Goal: Transaction & Acquisition: Obtain resource

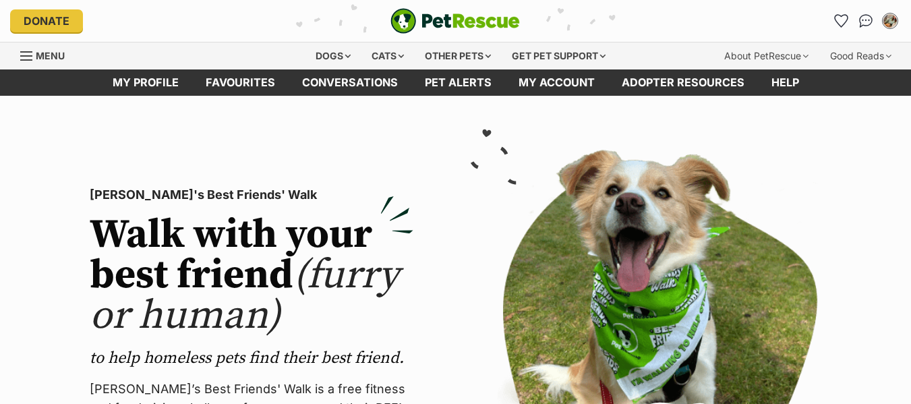
click at [215, 82] on link "Favourites" at bounding box center [240, 82] width 96 height 26
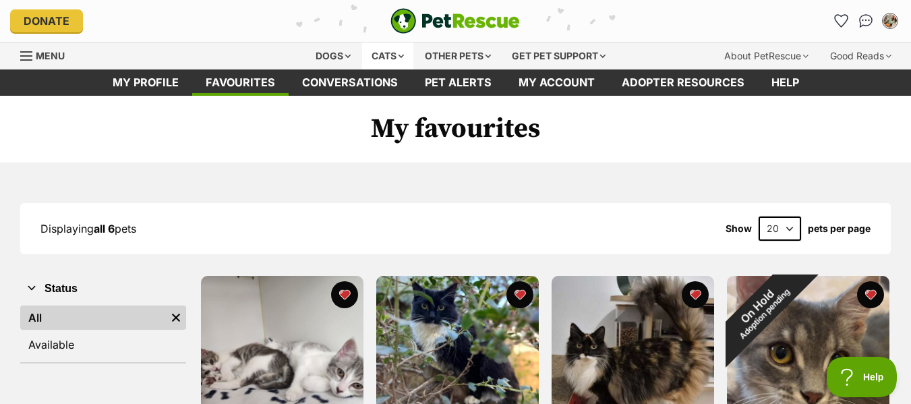
click at [397, 57] on div "Cats" at bounding box center [387, 56] width 51 height 27
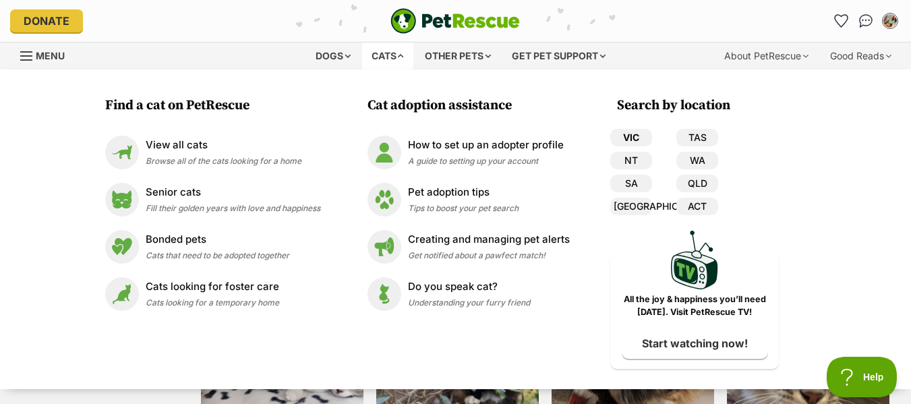
click at [641, 139] on link "VIC" at bounding box center [632, 138] width 42 height 18
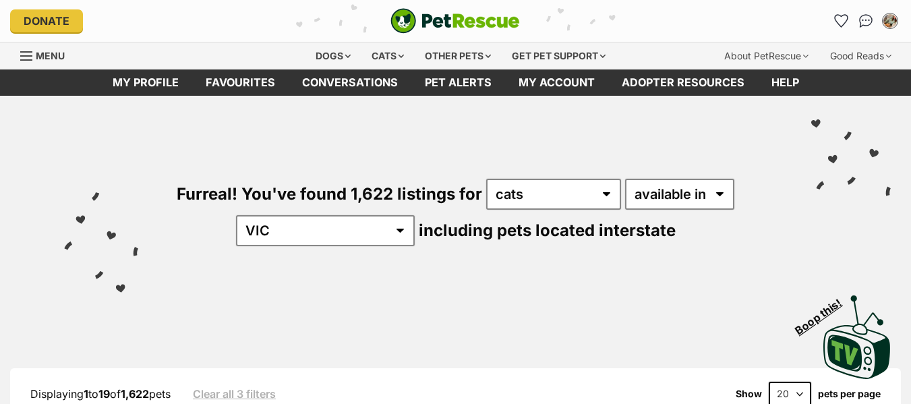
select select "disabled"
click at [625, 179] on select "available in located in" at bounding box center [679, 194] width 109 height 31
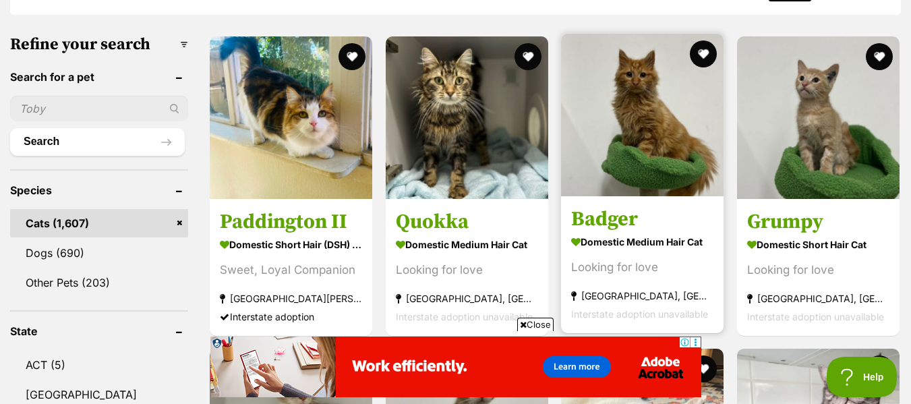
click at [660, 165] on img at bounding box center [642, 115] width 163 height 163
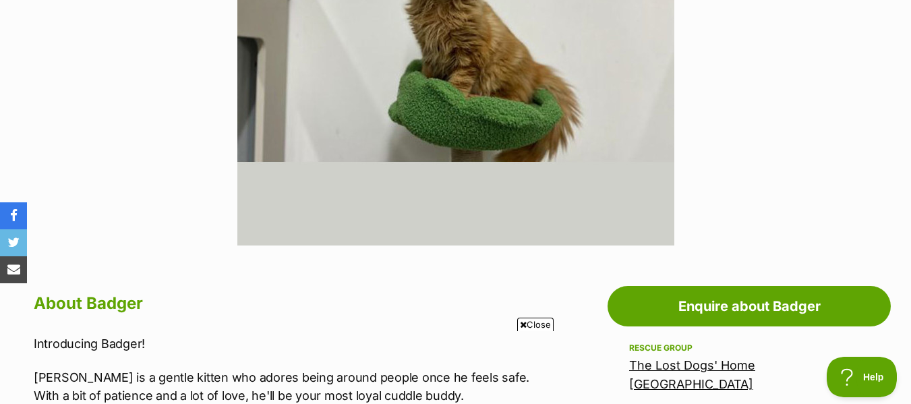
scroll to position [270, 0]
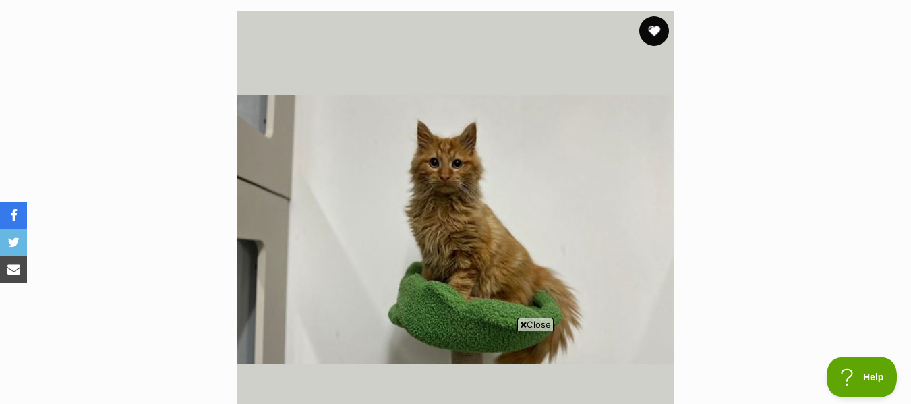
click at [658, 34] on button "favourite" at bounding box center [655, 31] width 30 height 30
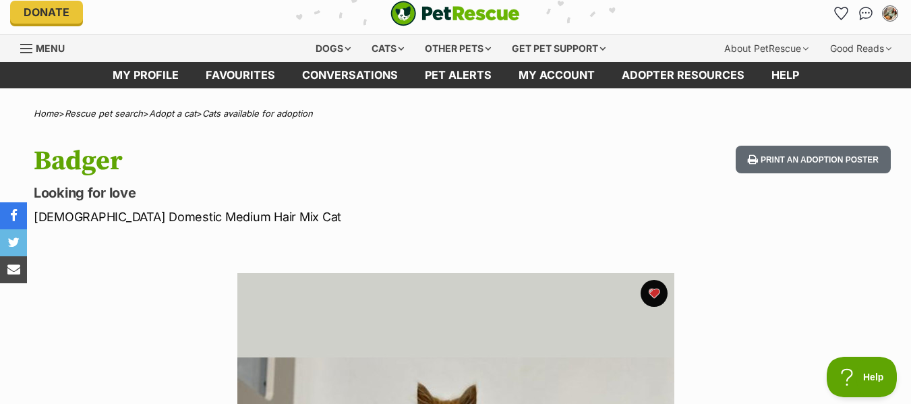
scroll to position [0, 0]
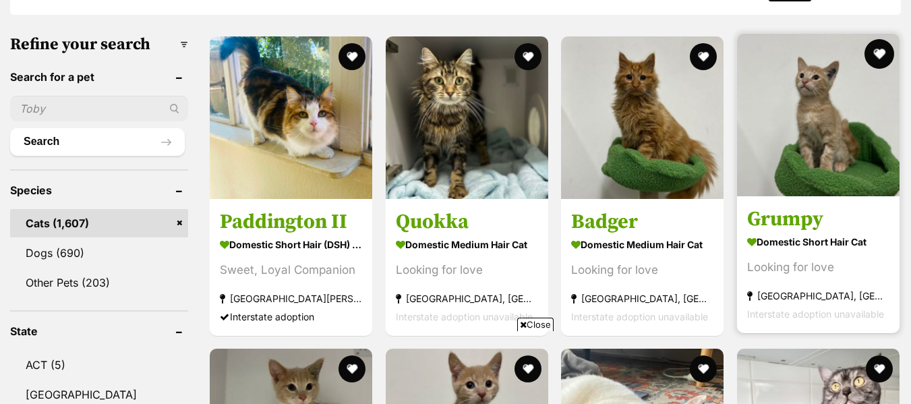
click at [880, 57] on button "favourite" at bounding box center [880, 54] width 30 height 30
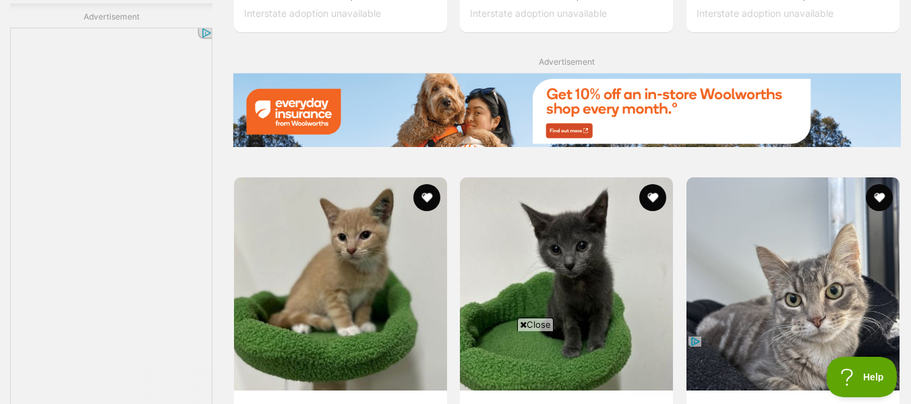
scroll to position [2564, 0]
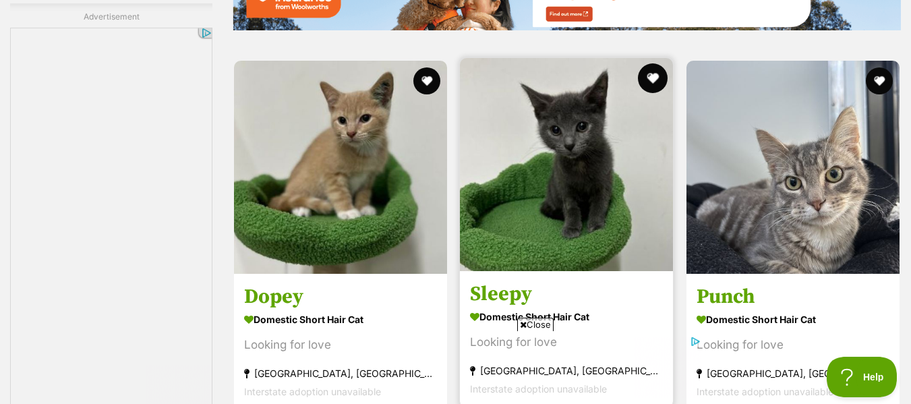
click at [650, 89] on button "favourite" at bounding box center [654, 78] width 30 height 30
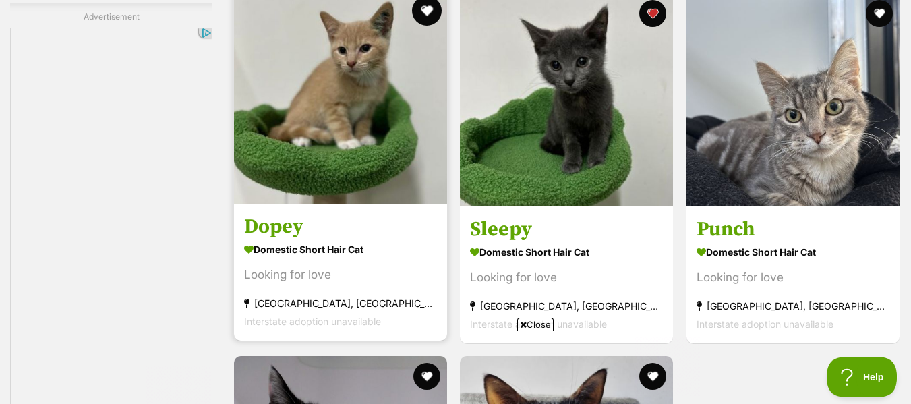
scroll to position [0, 0]
click at [424, 13] on button "favourite" at bounding box center [427, 11] width 30 height 30
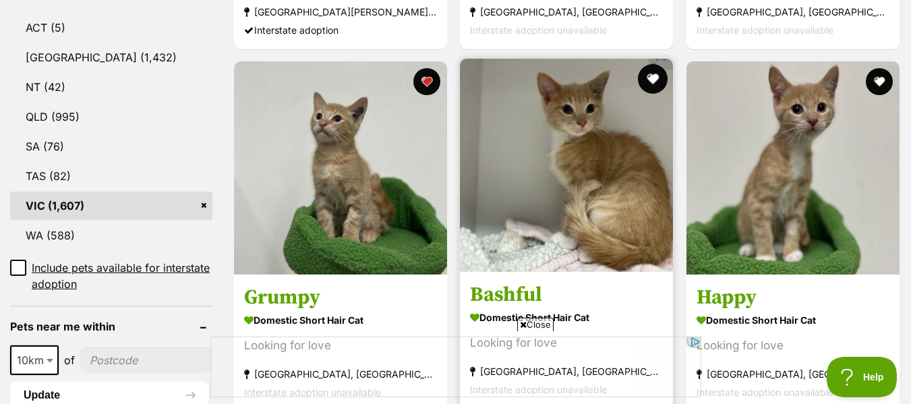
click at [654, 80] on button "favourite" at bounding box center [654, 79] width 30 height 30
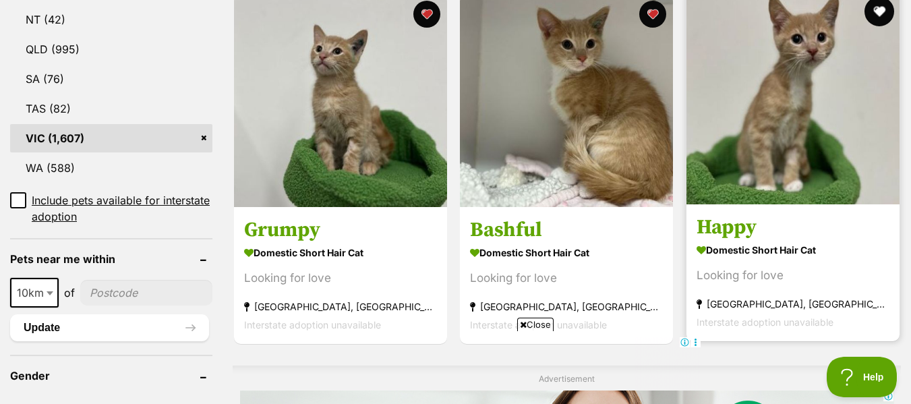
click at [879, 16] on button "favourite" at bounding box center [880, 12] width 30 height 30
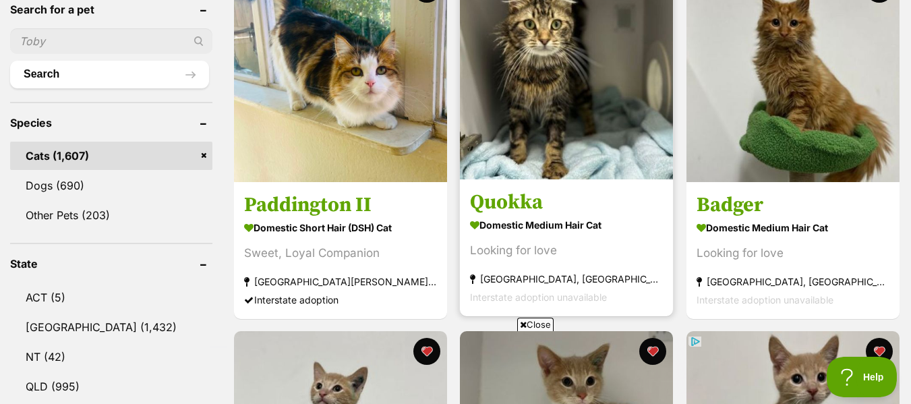
click at [557, 208] on h3 "Quokka" at bounding box center [566, 202] width 193 height 26
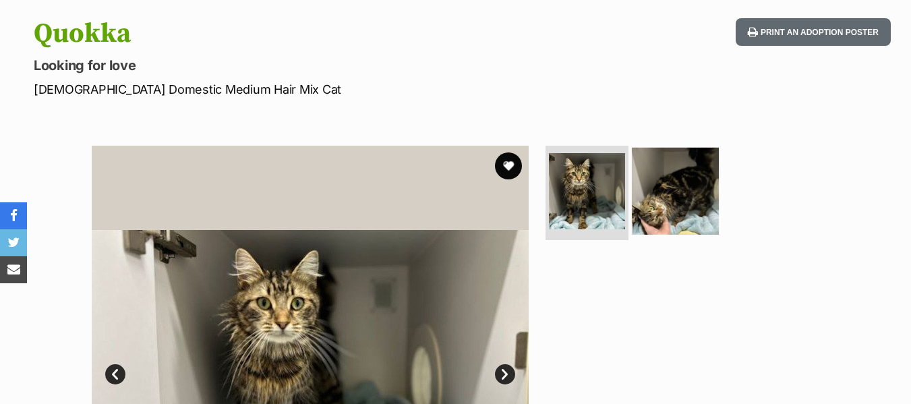
click at [647, 216] on img at bounding box center [675, 191] width 87 height 87
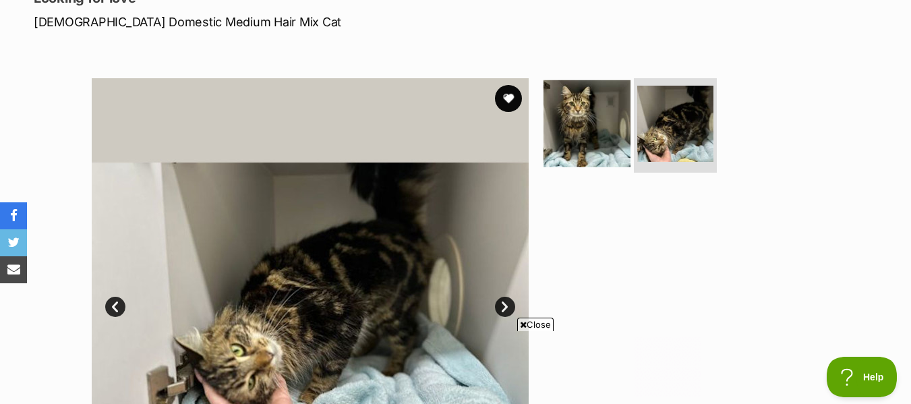
click at [595, 123] on img at bounding box center [587, 123] width 87 height 87
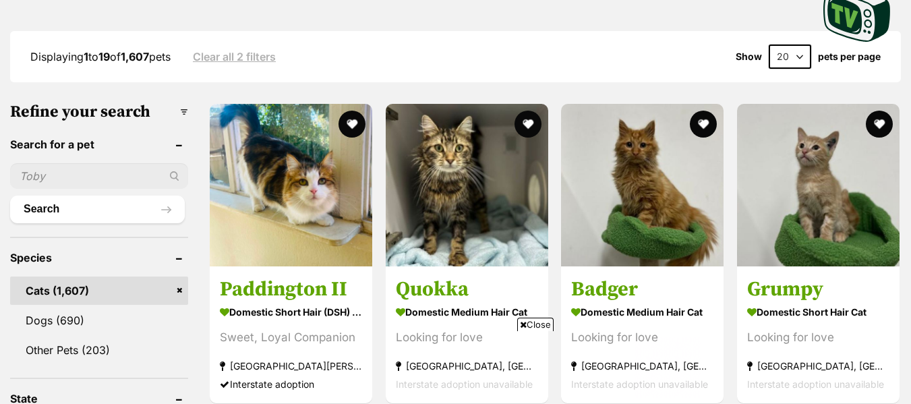
drag, startPoint x: 802, startPoint y: 54, endPoint x: 793, endPoint y: 67, distance: 16.1
click at [802, 54] on select "20 40 60" at bounding box center [790, 57] width 43 height 24
select select "60"
click at [769, 45] on select "20 40 60" at bounding box center [790, 57] width 43 height 24
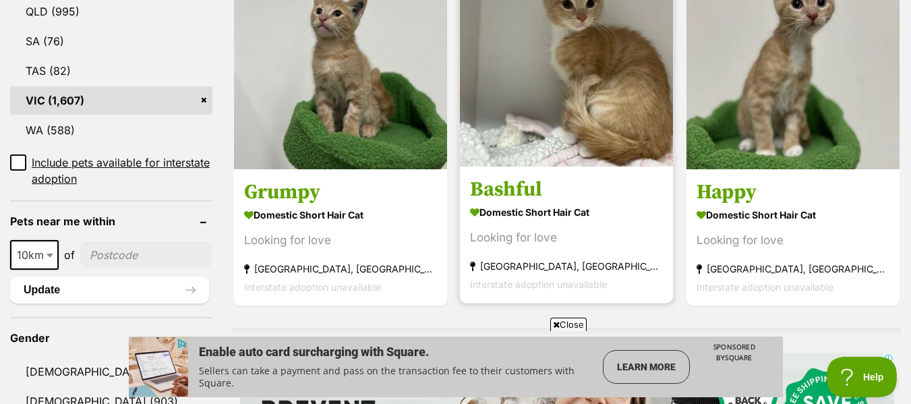
scroll to position [877, 0]
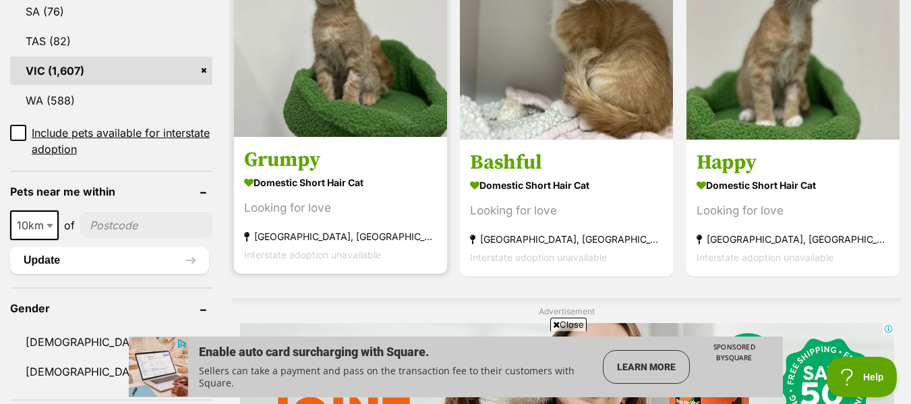
click at [304, 159] on h3 "Grumpy" at bounding box center [340, 160] width 193 height 26
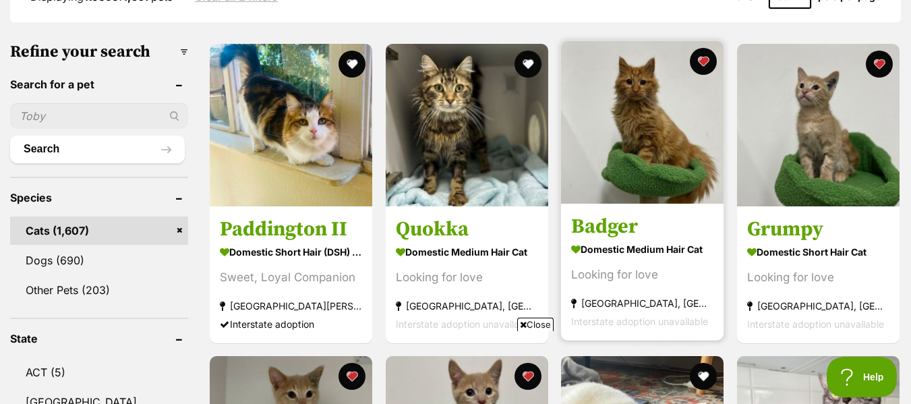
click at [640, 132] on img at bounding box center [642, 122] width 163 height 163
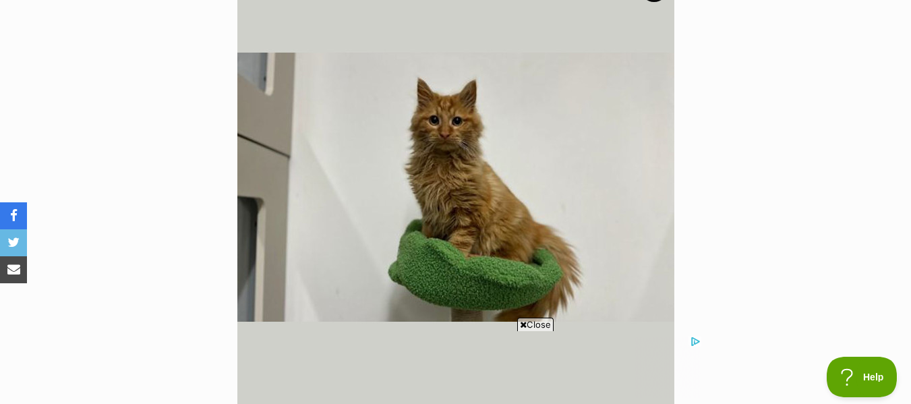
scroll to position [270, 0]
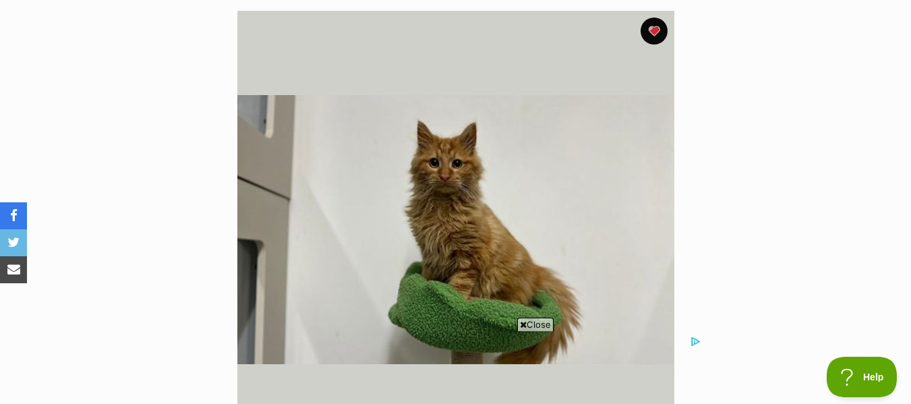
click at [520, 329] on icon at bounding box center [523, 324] width 7 height 9
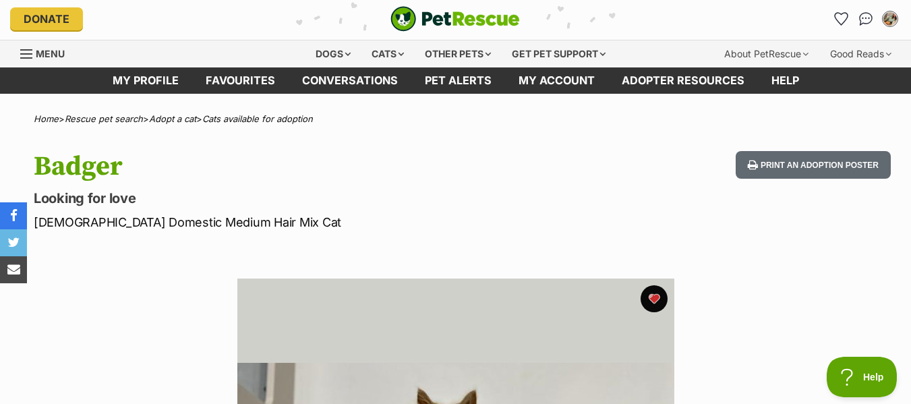
scroll to position [0, 0]
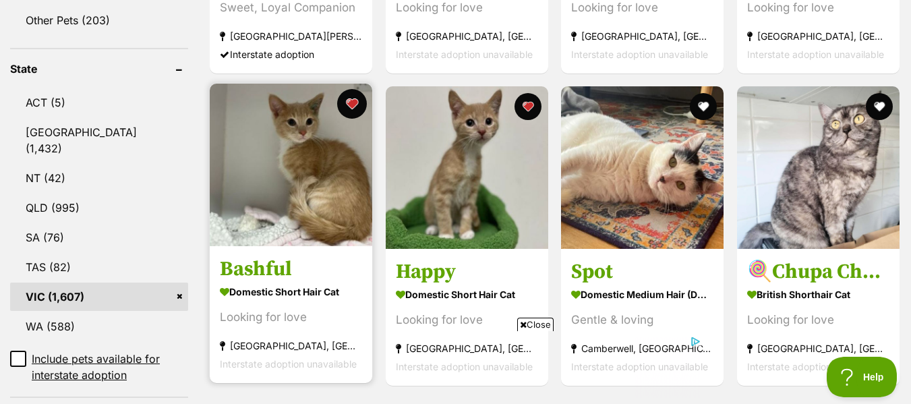
click at [344, 110] on button "favourite" at bounding box center [353, 104] width 30 height 30
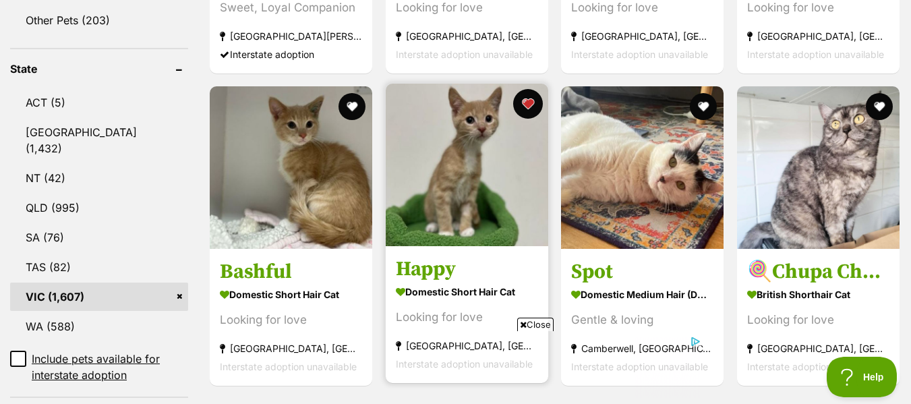
click at [526, 111] on button "favourite" at bounding box center [528, 104] width 30 height 30
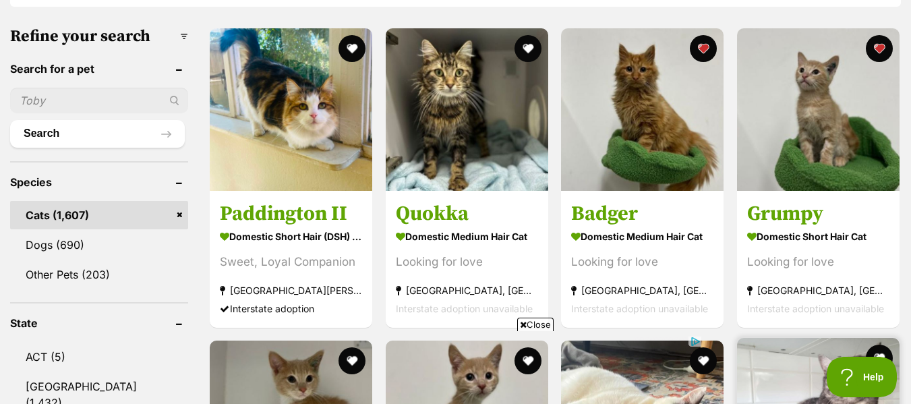
scroll to position [397, 0]
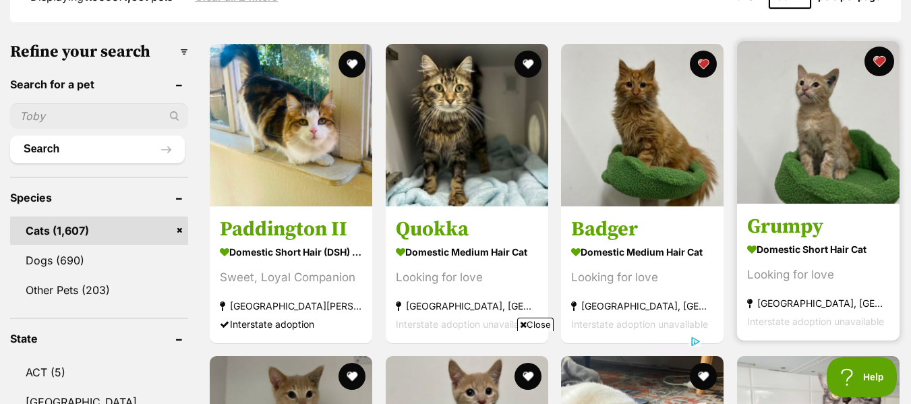
click at [885, 63] on button "favourite" at bounding box center [880, 62] width 30 height 30
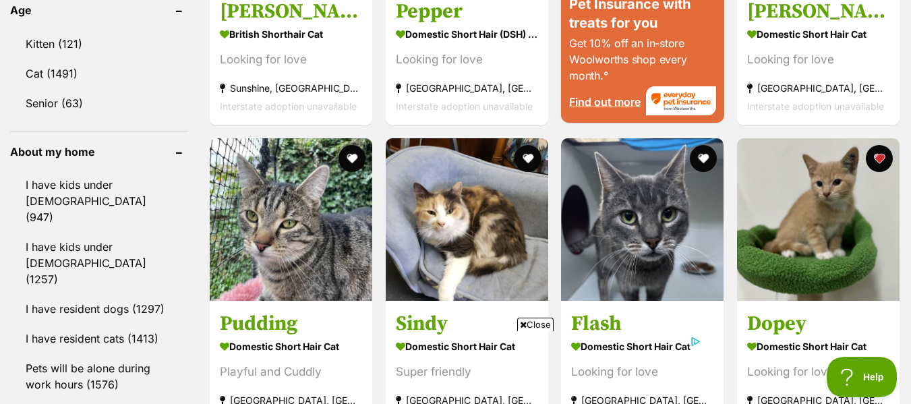
scroll to position [1544, 0]
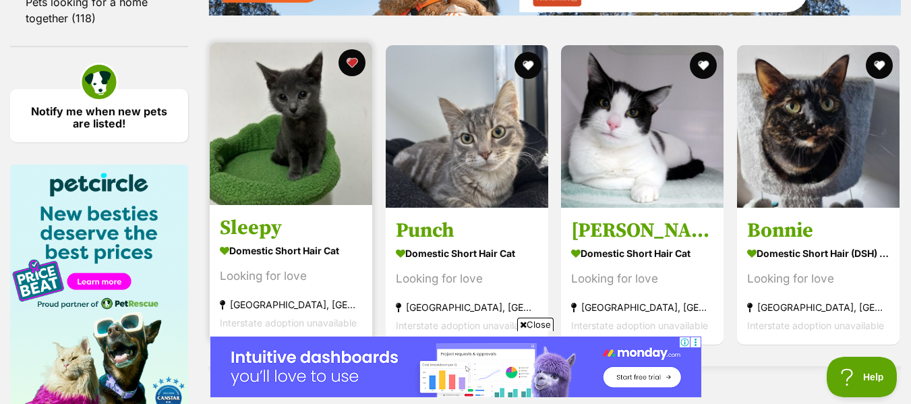
click at [320, 154] on img at bounding box center [291, 124] width 163 height 163
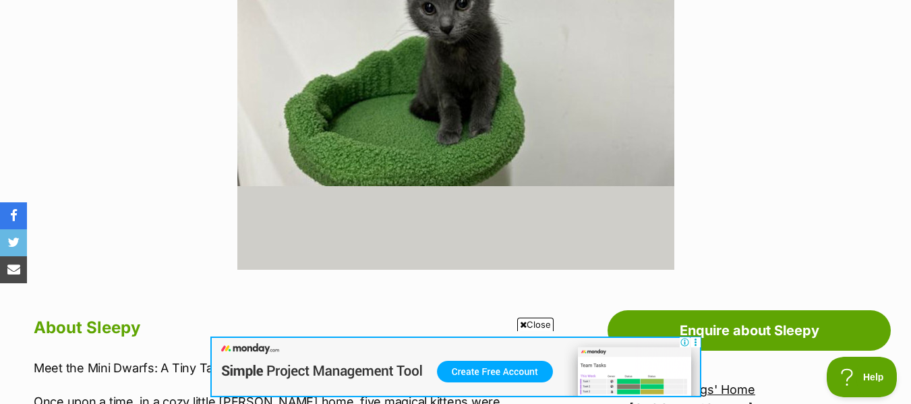
scroll to position [472, 0]
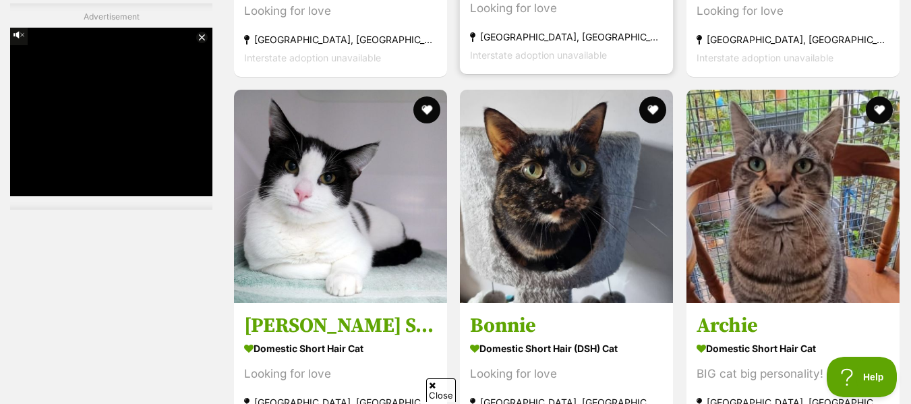
scroll to position [2961, 0]
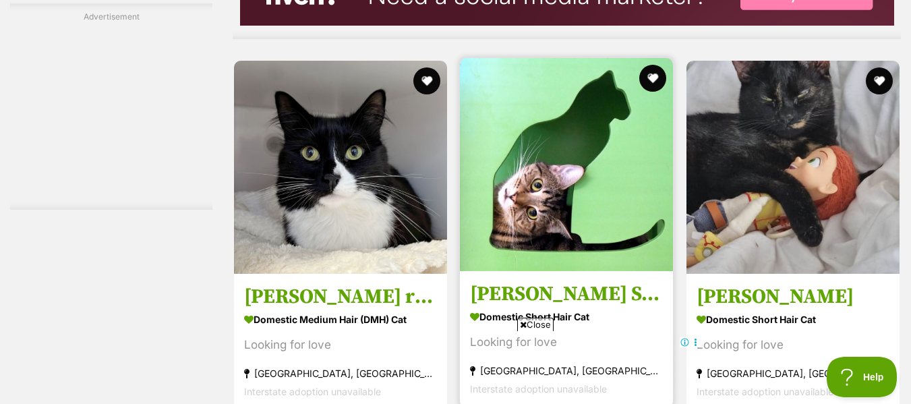
click at [531, 322] on span "Close" at bounding box center [535, 324] width 36 height 13
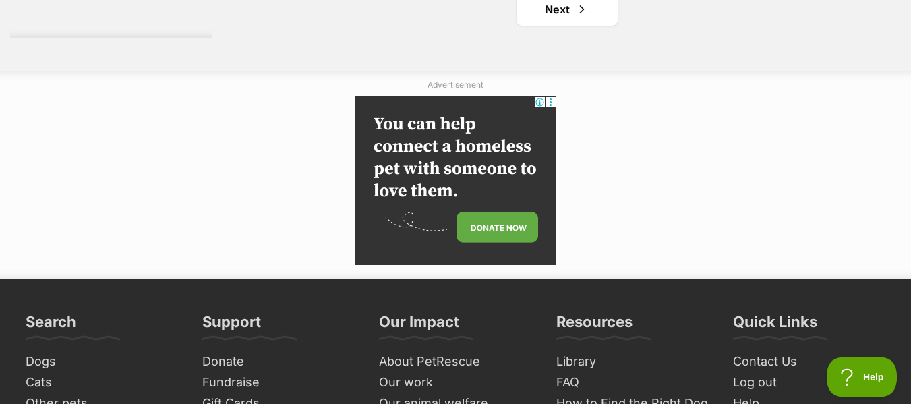
scroll to position [9438, 0]
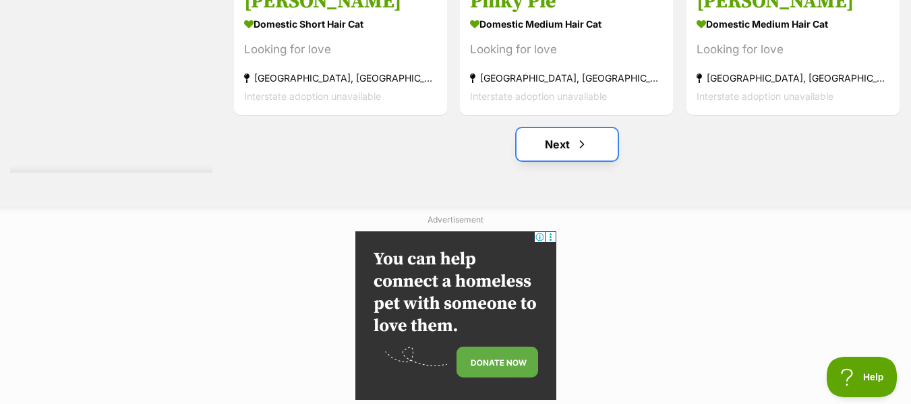
click at [580, 152] on span "Next page" at bounding box center [581, 144] width 13 height 16
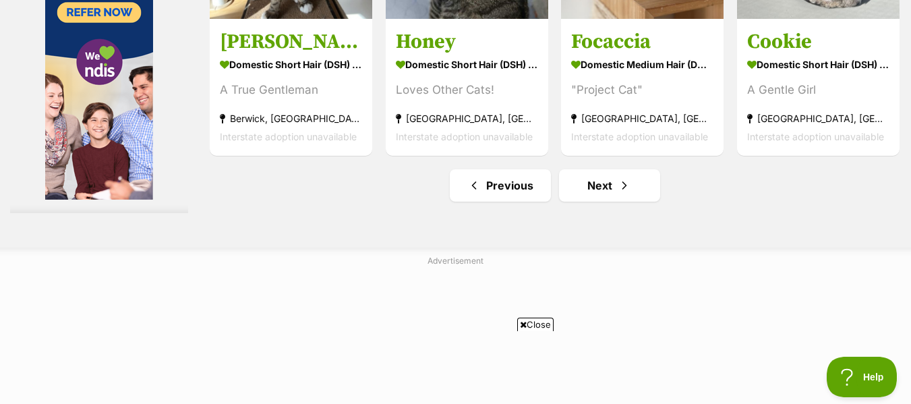
scroll to position [7017, 0]
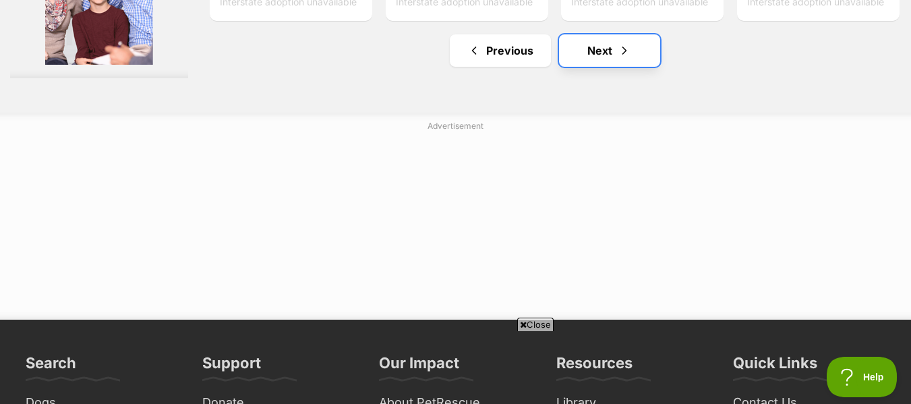
click at [607, 67] on link "Next" at bounding box center [609, 50] width 101 height 32
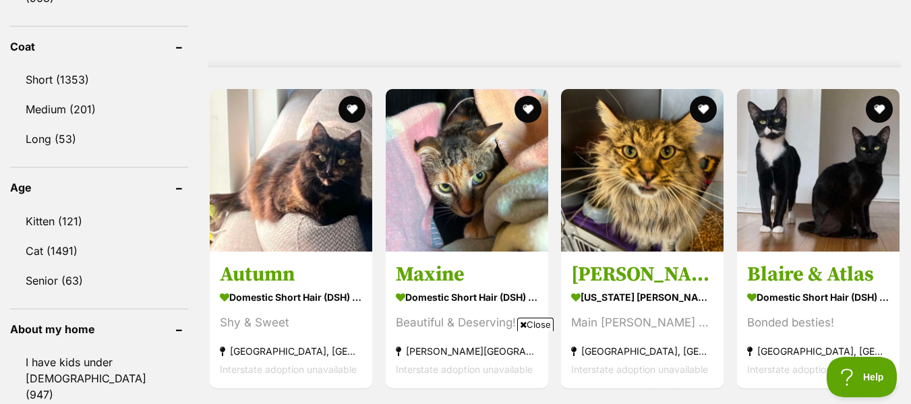
scroll to position [1349, 0]
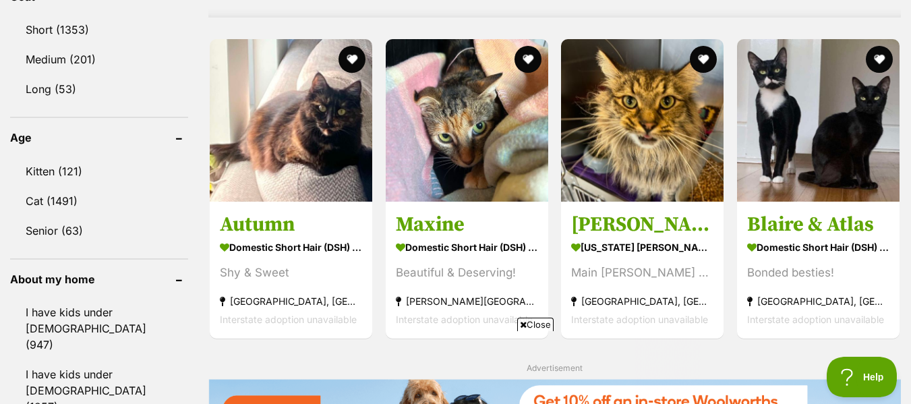
click at [533, 325] on span "Close" at bounding box center [535, 324] width 36 height 13
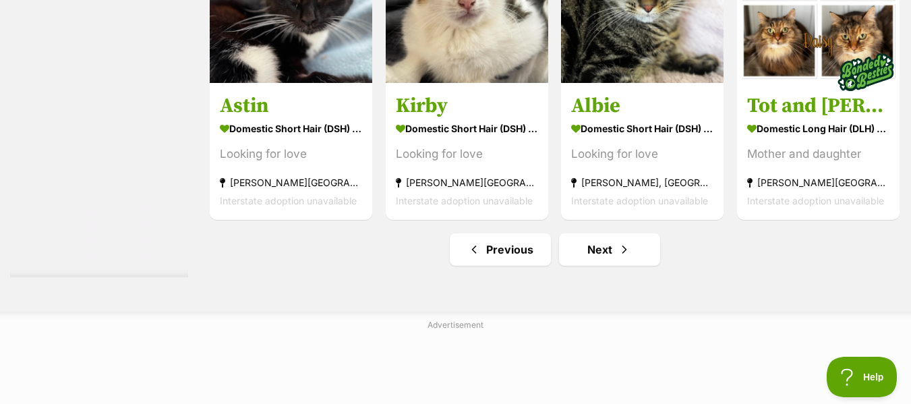
scroll to position [7084, 0]
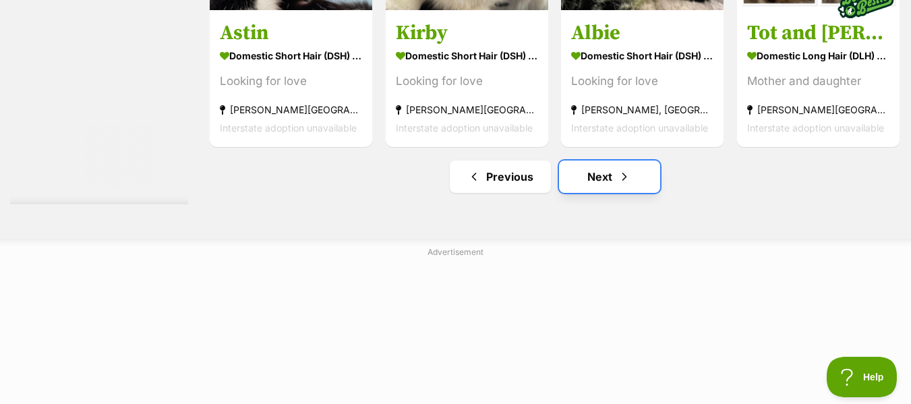
click at [625, 185] on span "Next page" at bounding box center [624, 177] width 13 height 16
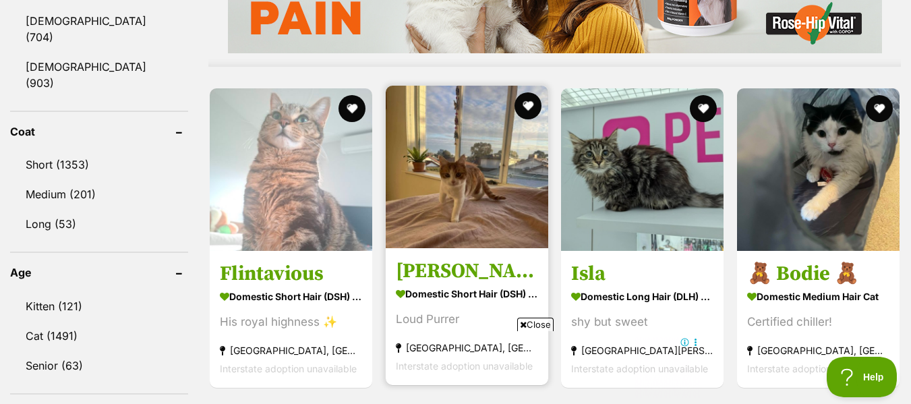
drag, startPoint x: 536, startPoint y: 325, endPoint x: 542, endPoint y: 316, distance: 10.1
click at [537, 322] on span "Close" at bounding box center [535, 324] width 36 height 13
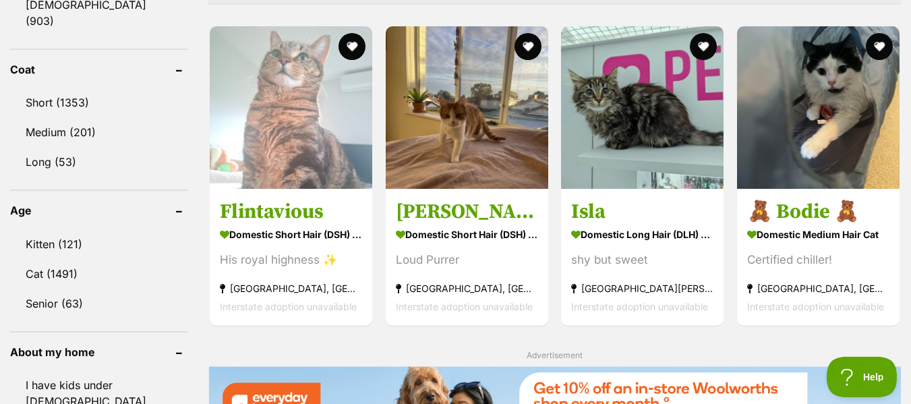
scroll to position [1282, 0]
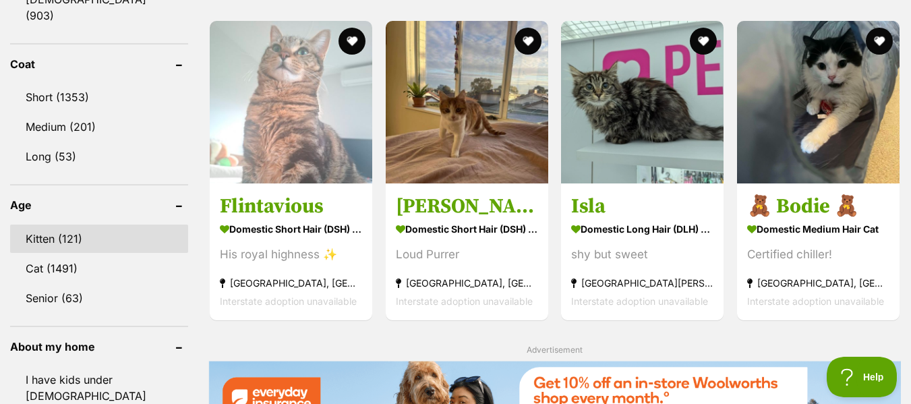
click at [98, 225] on link "Kitten (121)" at bounding box center [99, 239] width 178 height 28
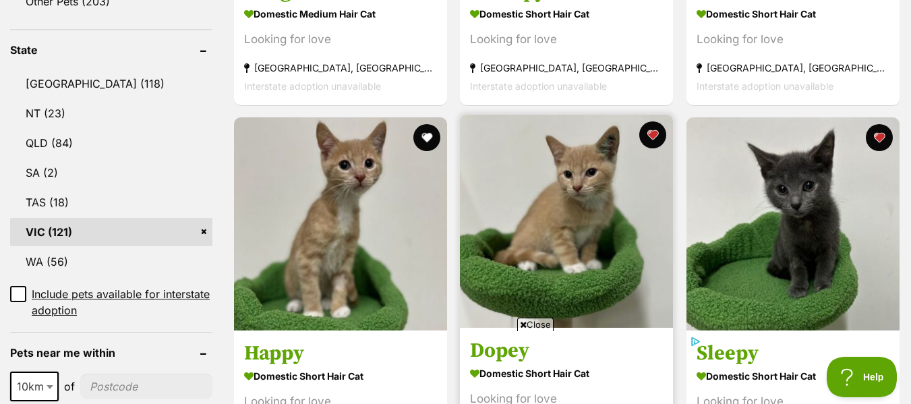
scroll to position [675, 0]
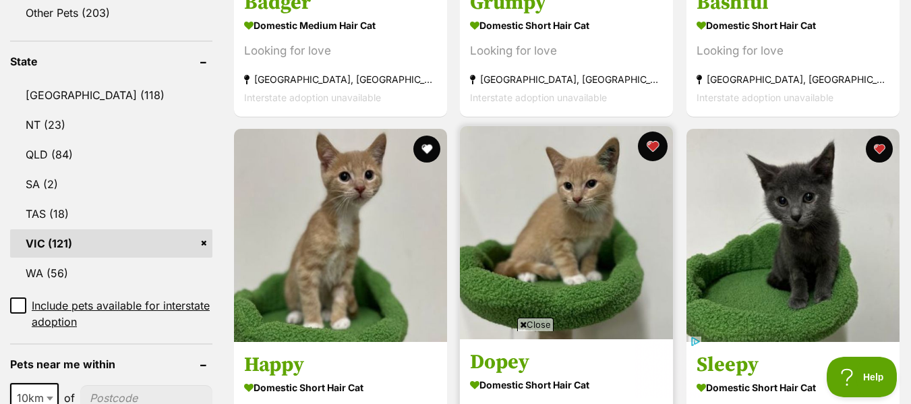
click at [648, 148] on button "favourite" at bounding box center [654, 147] width 30 height 30
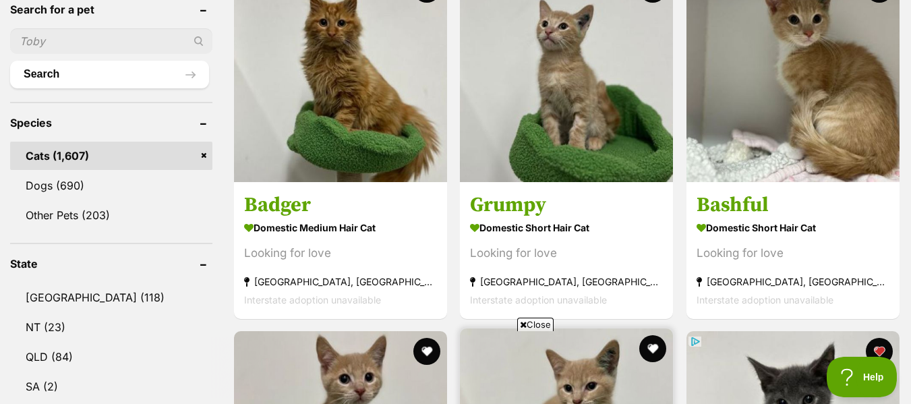
scroll to position [0, 0]
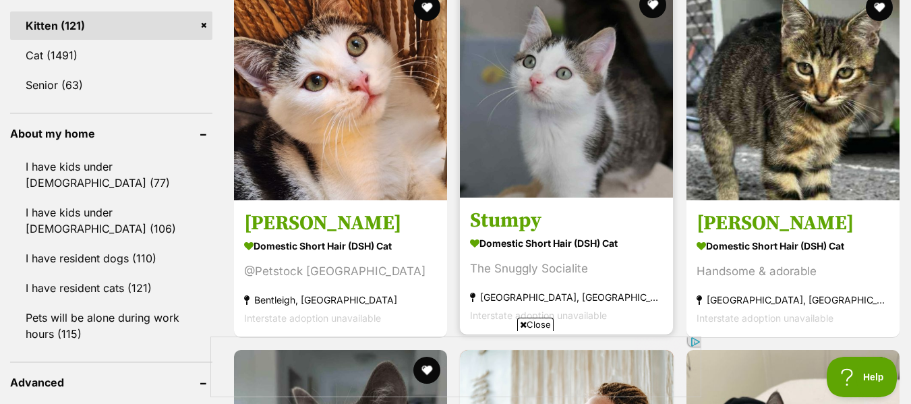
click at [522, 227] on h3 "Stumpy" at bounding box center [566, 221] width 193 height 26
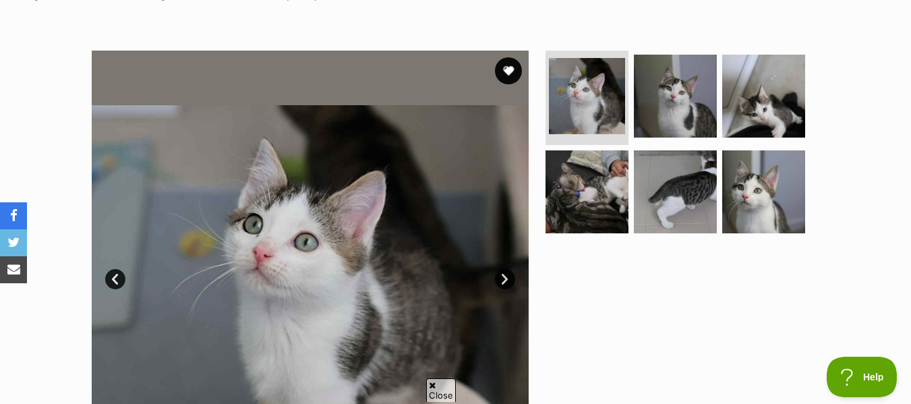
scroll to position [270, 0]
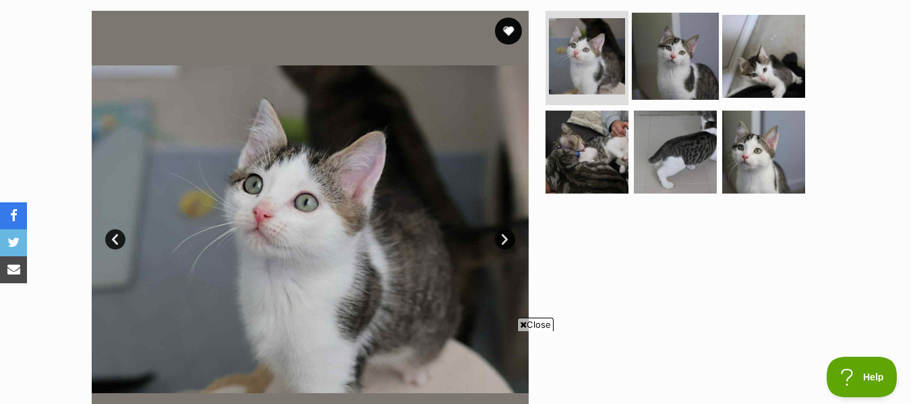
click at [694, 85] on img at bounding box center [675, 56] width 87 height 87
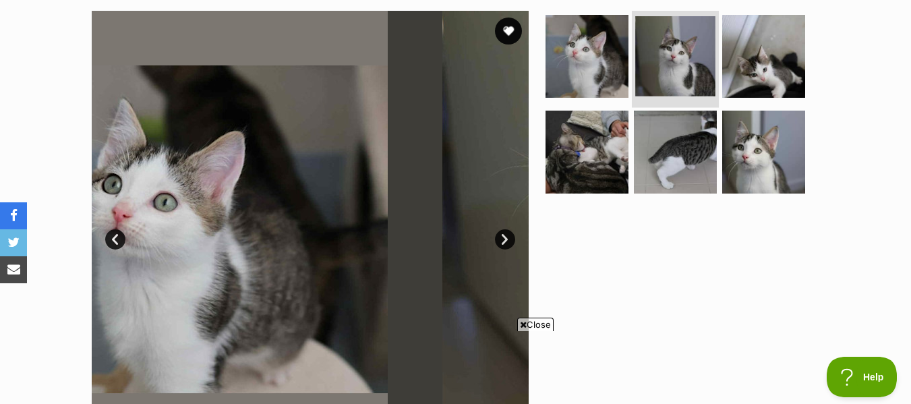
scroll to position [0, 0]
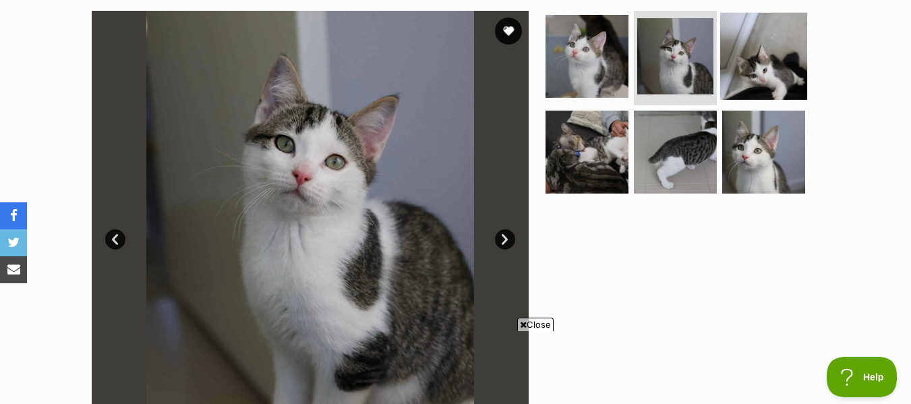
click at [739, 60] on img at bounding box center [764, 56] width 87 height 87
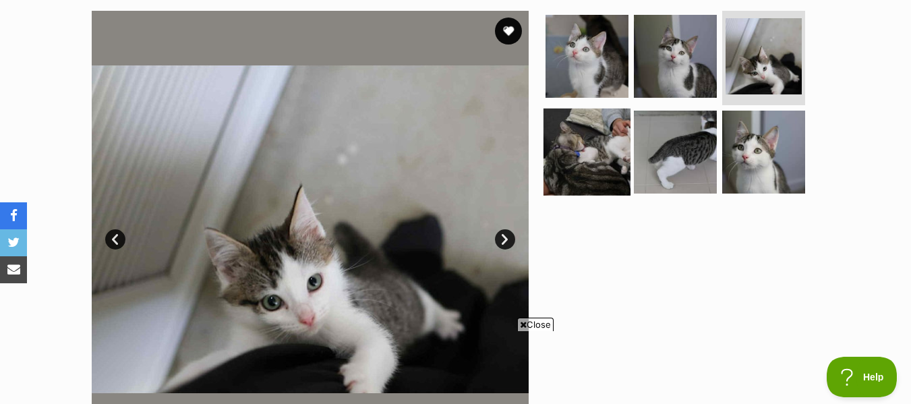
click at [605, 158] on img at bounding box center [587, 151] width 87 height 87
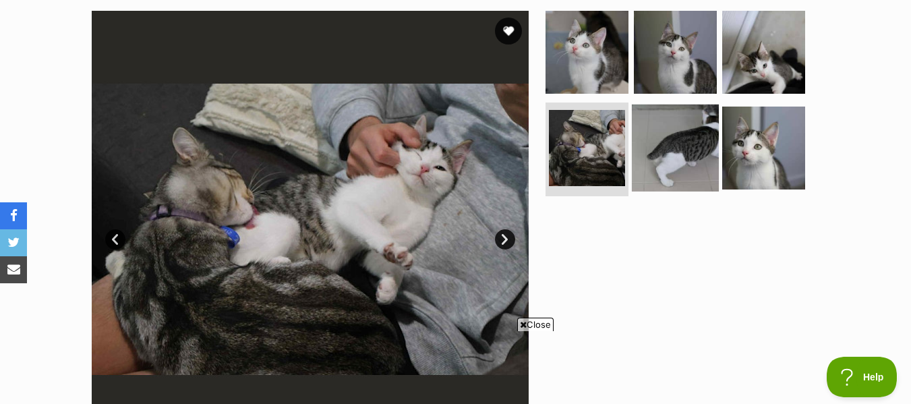
click at [638, 157] on img at bounding box center [675, 147] width 87 height 87
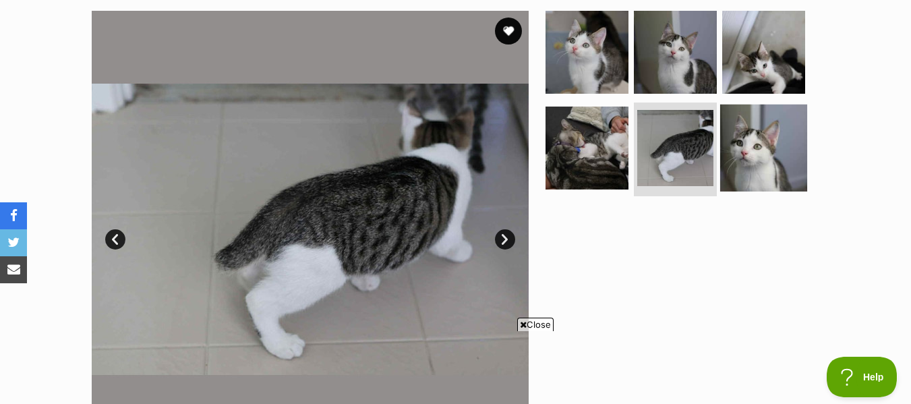
click at [725, 159] on img at bounding box center [764, 147] width 87 height 87
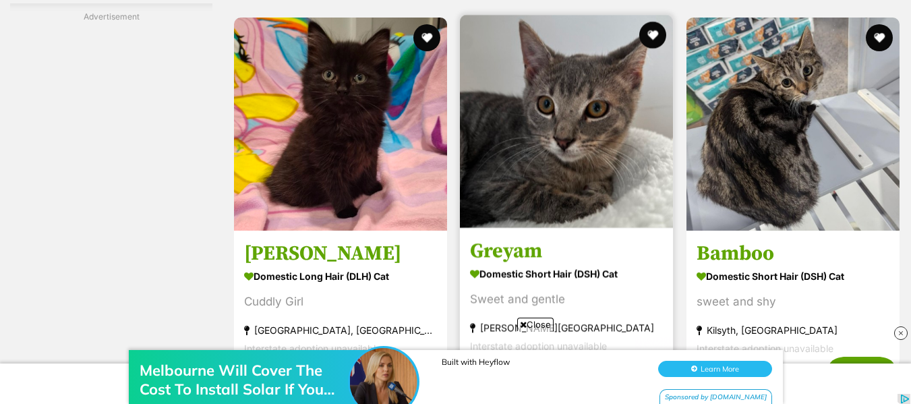
scroll to position [2631, 0]
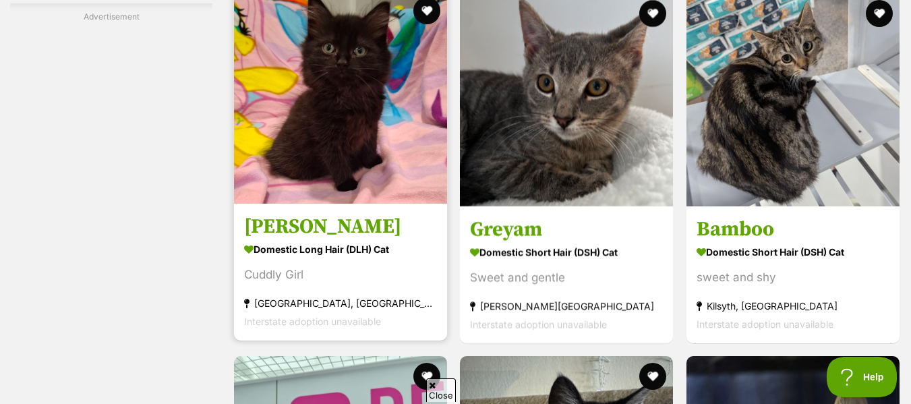
click at [354, 173] on img at bounding box center [340, 97] width 213 height 213
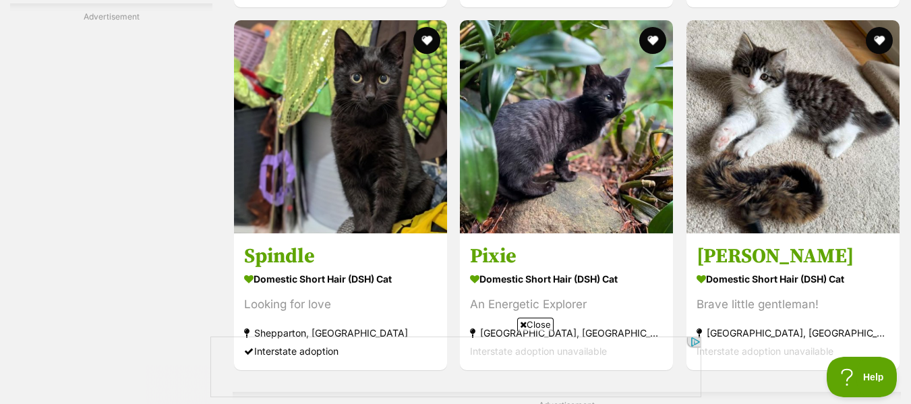
scroll to position [4790, 0]
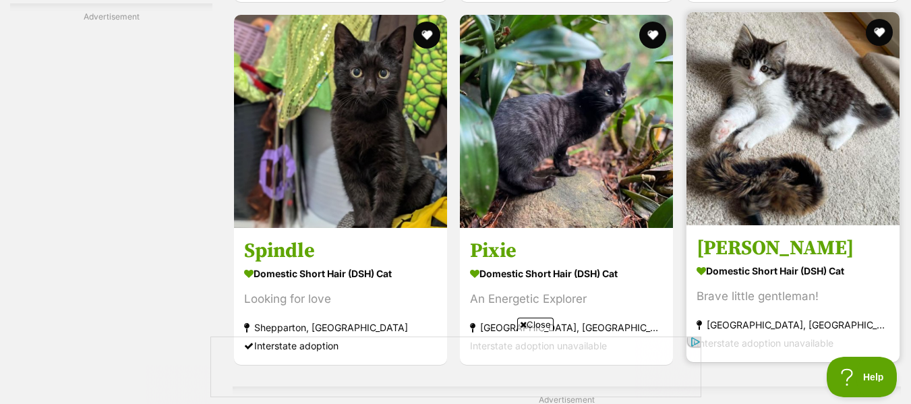
click at [770, 150] on img at bounding box center [793, 118] width 213 height 213
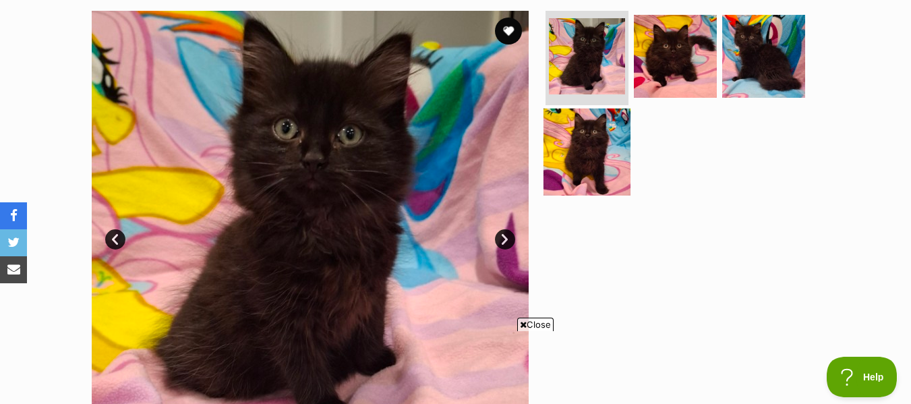
click at [594, 159] on img at bounding box center [587, 151] width 87 height 87
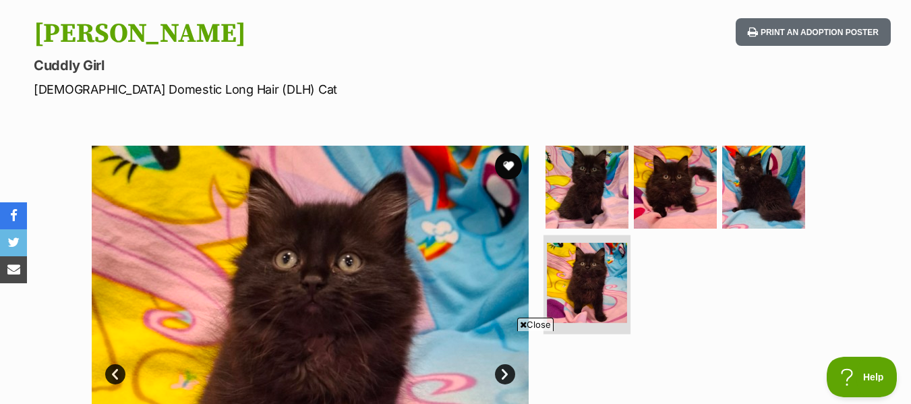
scroll to position [202, 0]
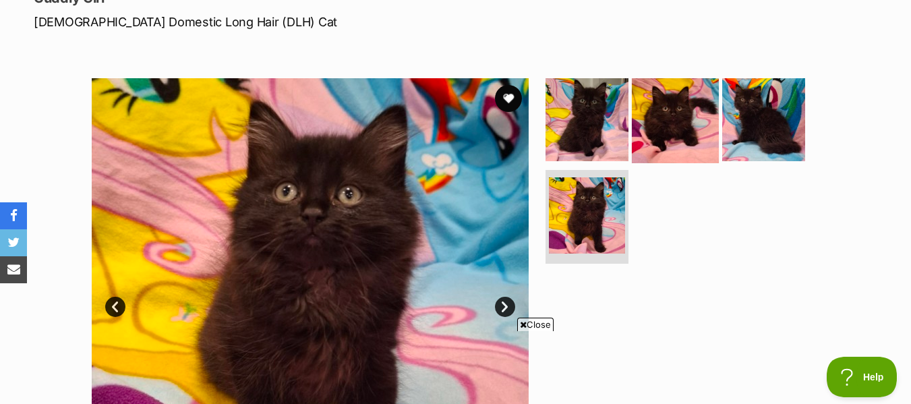
click at [667, 136] on img at bounding box center [675, 119] width 87 height 87
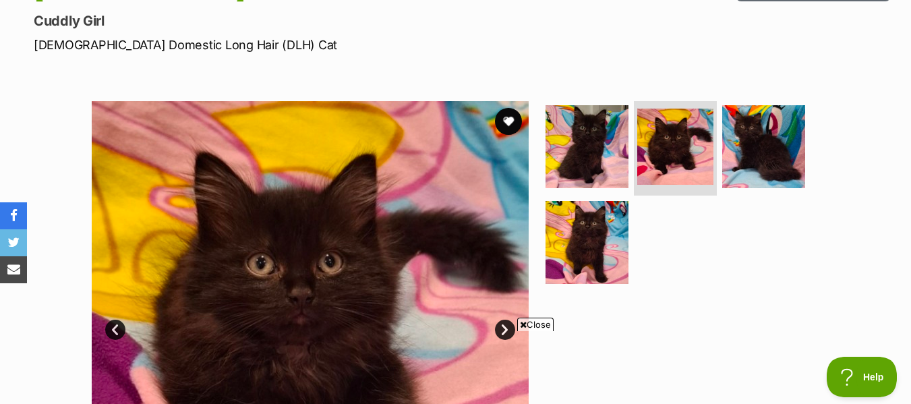
scroll to position [135, 0]
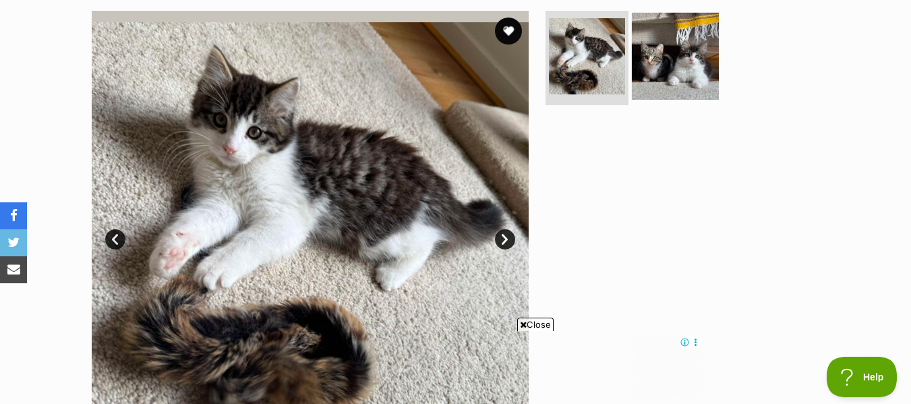
click at [668, 89] on img at bounding box center [675, 56] width 87 height 87
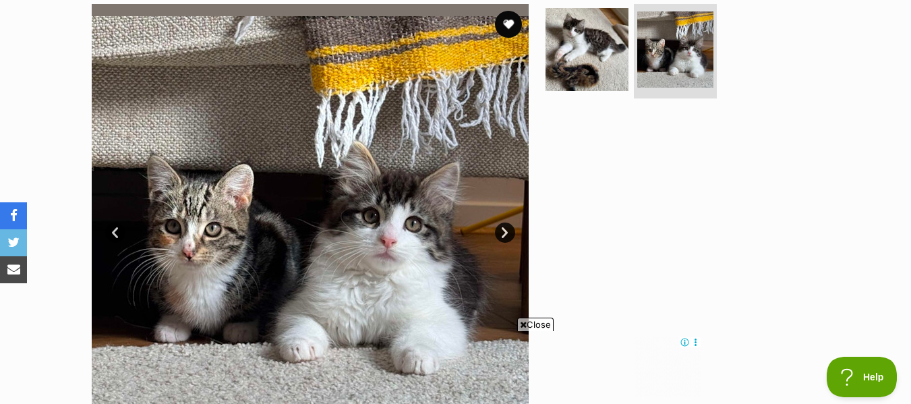
scroll to position [270, 0]
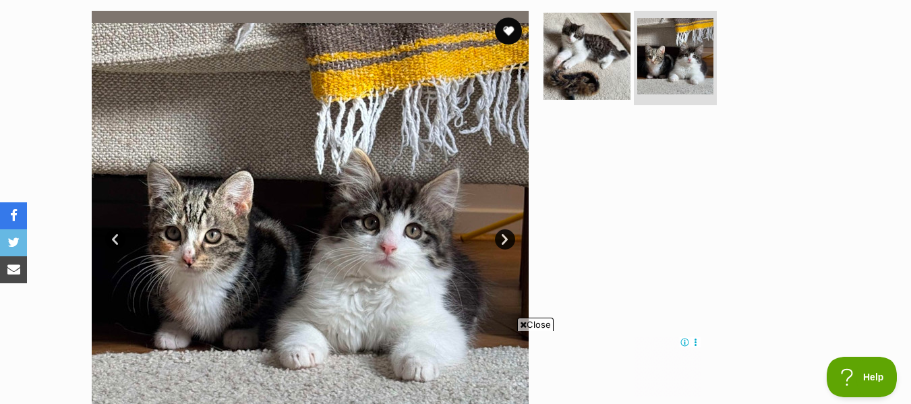
click at [602, 80] on img at bounding box center [587, 56] width 87 height 87
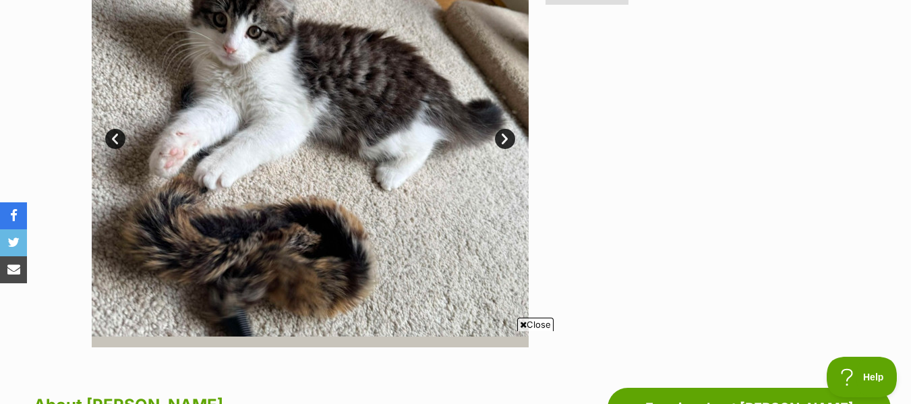
scroll to position [337, 0]
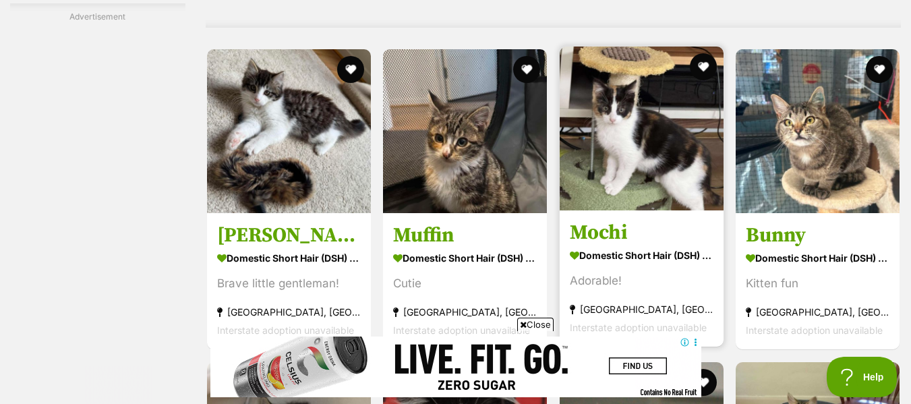
click at [635, 157] on img at bounding box center [642, 129] width 164 height 164
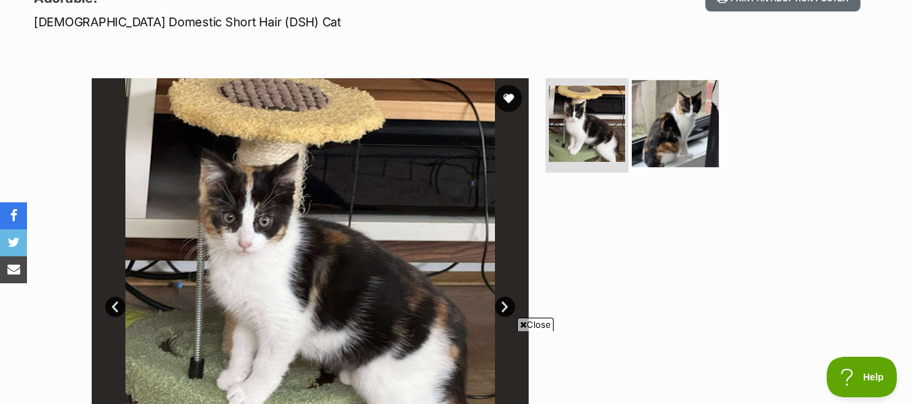
click at [658, 152] on img at bounding box center [675, 123] width 87 height 87
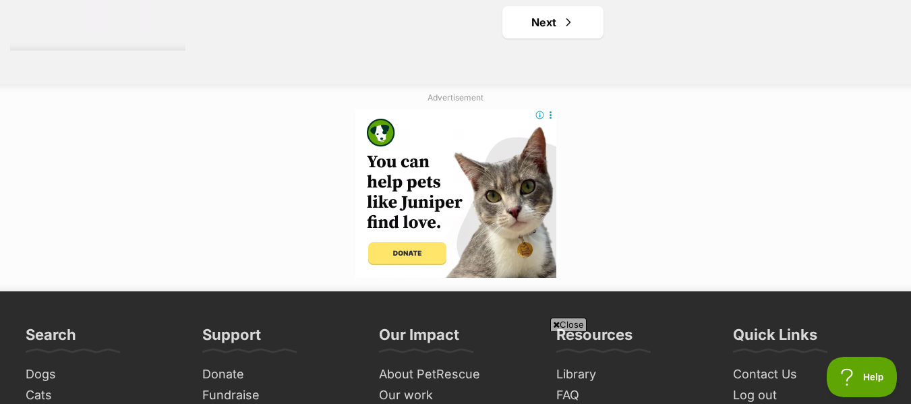
scroll to position [6747, 0]
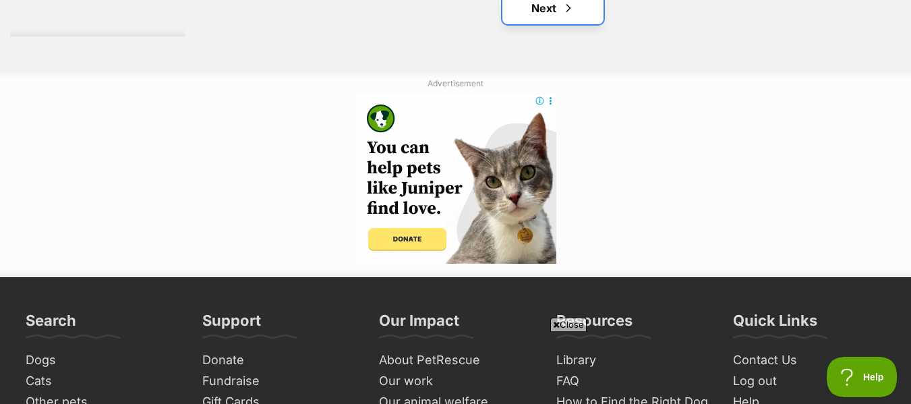
click at [549, 24] on link "Next" at bounding box center [553, 8] width 101 height 32
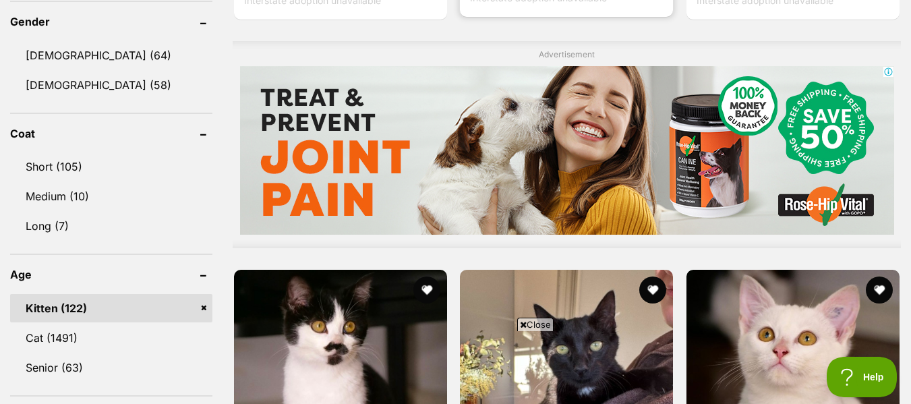
scroll to position [1282, 0]
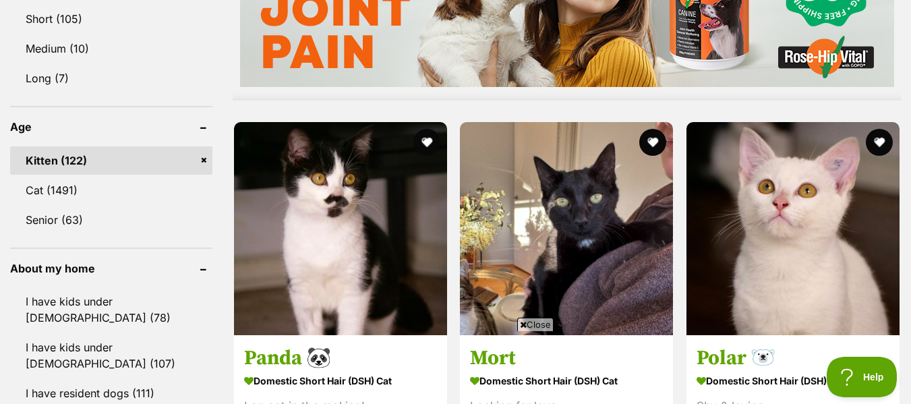
click at [522, 321] on icon at bounding box center [523, 324] width 7 height 9
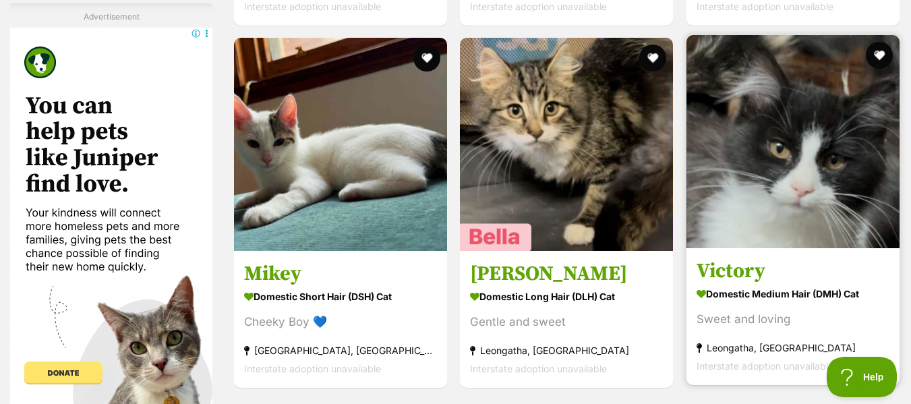
scroll to position [4453, 0]
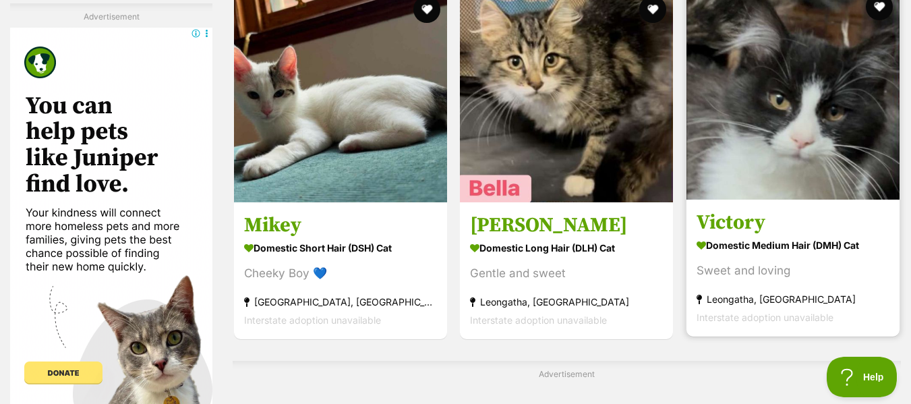
click at [803, 157] on img at bounding box center [793, 93] width 213 height 213
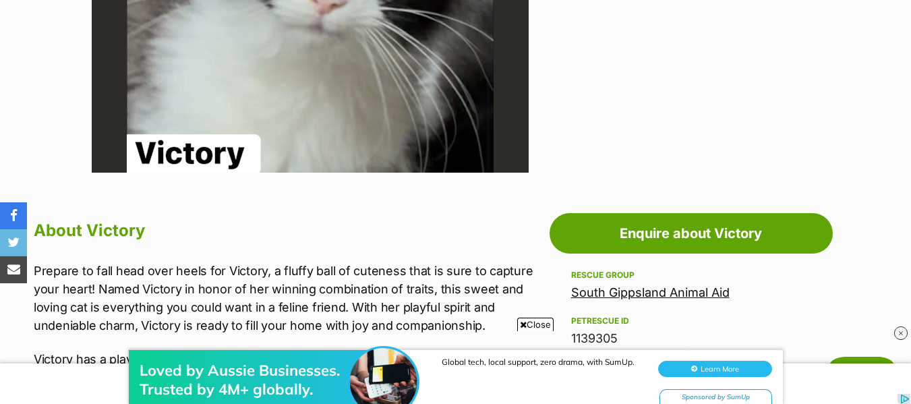
scroll to position [540, 0]
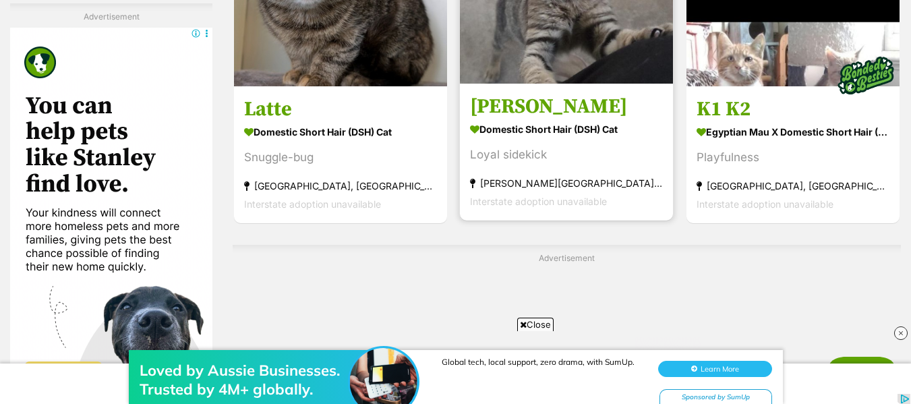
scroll to position [7152, 0]
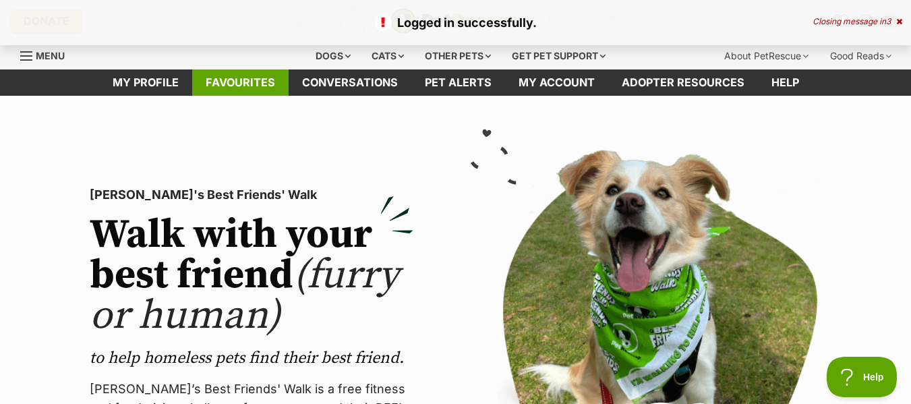
click at [242, 86] on link "Favourites" at bounding box center [240, 82] width 96 height 26
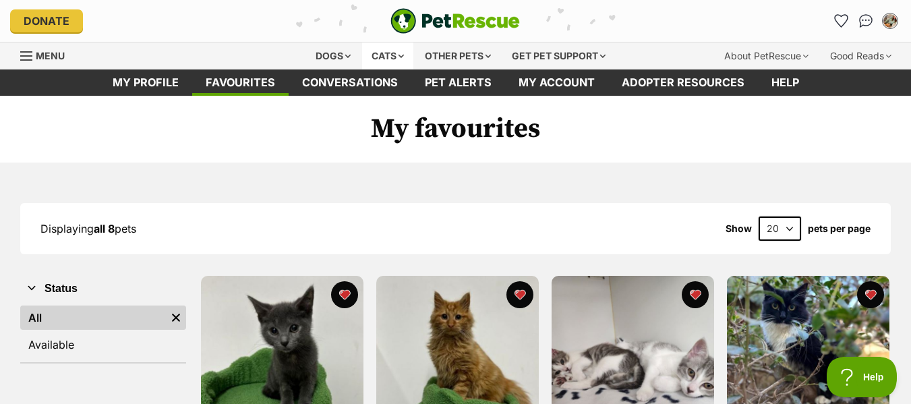
click at [384, 59] on div "Cats" at bounding box center [387, 56] width 51 height 27
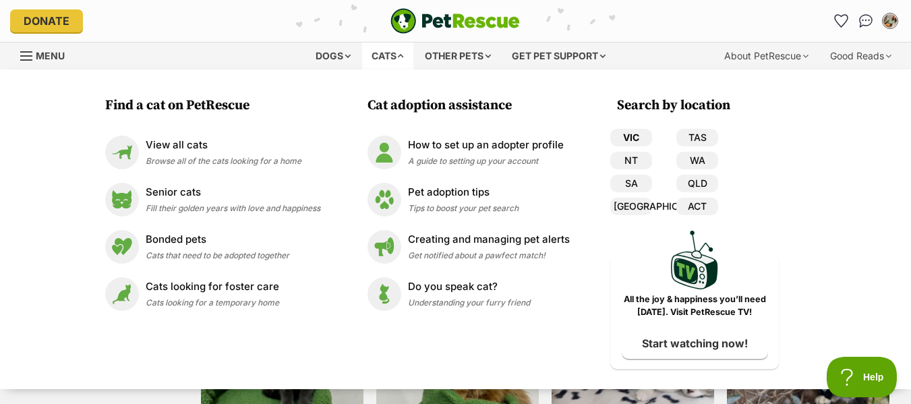
click at [631, 139] on link "VIC" at bounding box center [632, 138] width 42 height 18
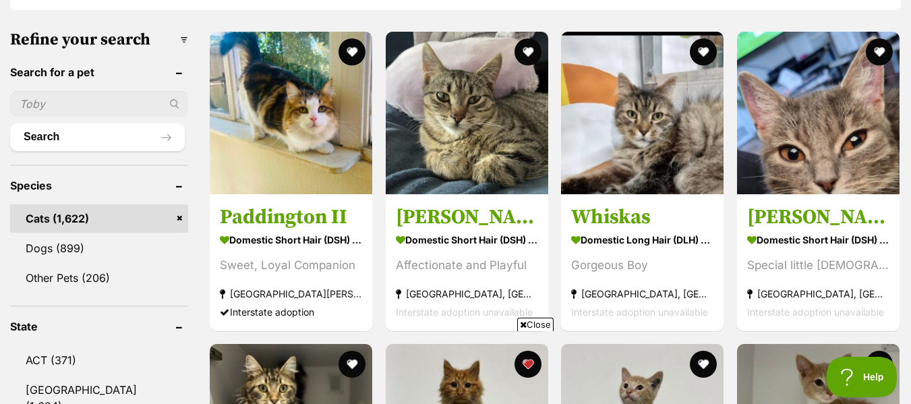
scroll to position [416, 0]
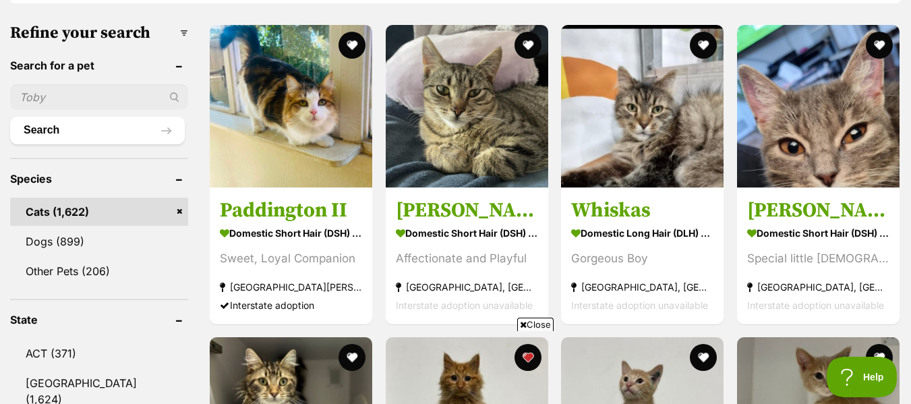
click at [47, 103] on input "text" at bounding box center [99, 97] width 178 height 26
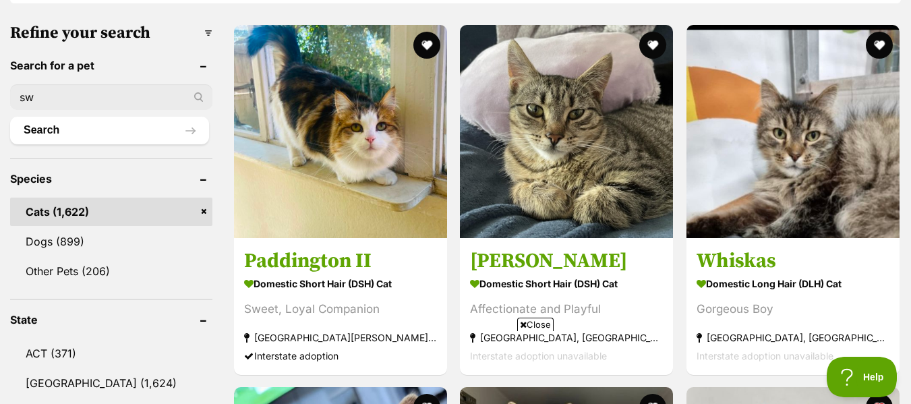
scroll to position [0, 0]
type input "sweet"
click at [10, 117] on button "Search" at bounding box center [109, 130] width 199 height 27
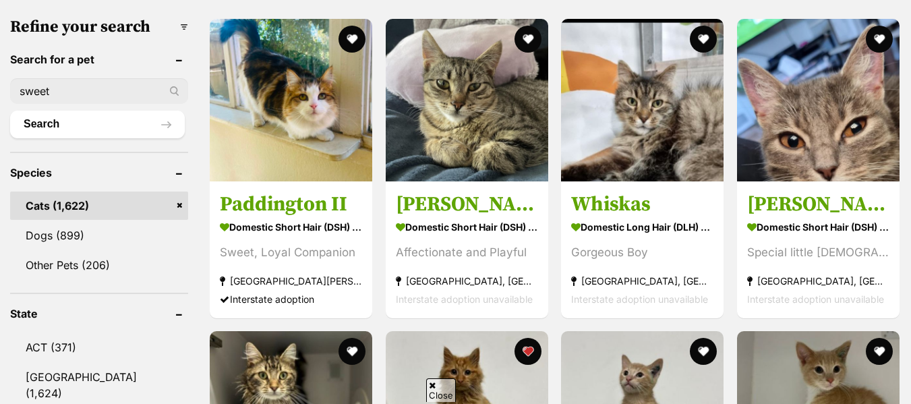
click at [69, 92] on input "sweet" at bounding box center [99, 91] width 178 height 26
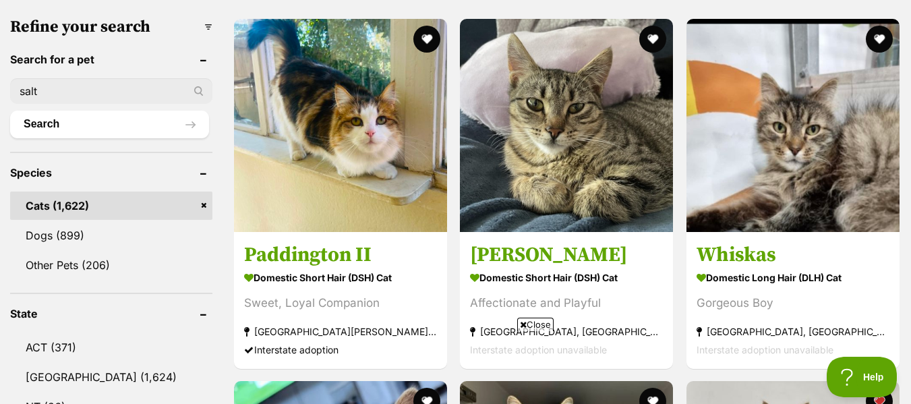
type input "salt"
click at [10, 111] on button "Search" at bounding box center [109, 124] width 199 height 27
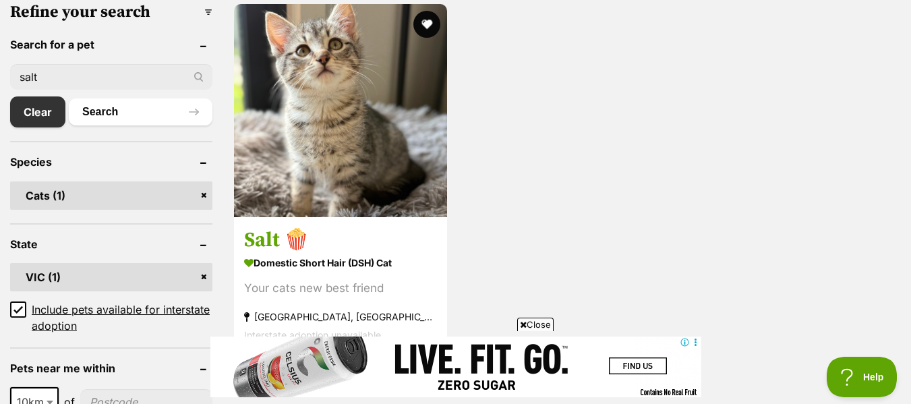
scroll to position [439, 0]
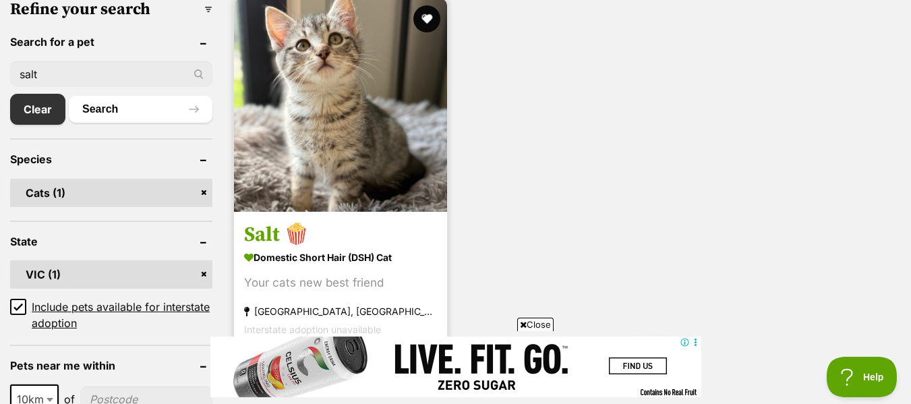
click at [331, 161] on img at bounding box center [340, 105] width 213 height 213
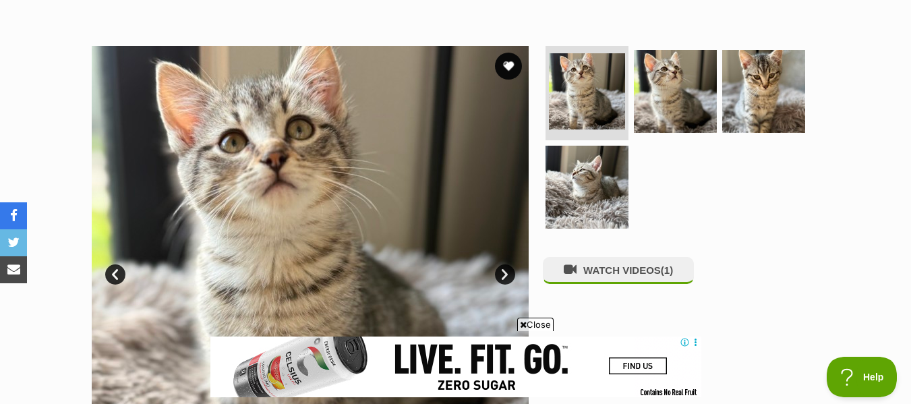
scroll to position [231, 0]
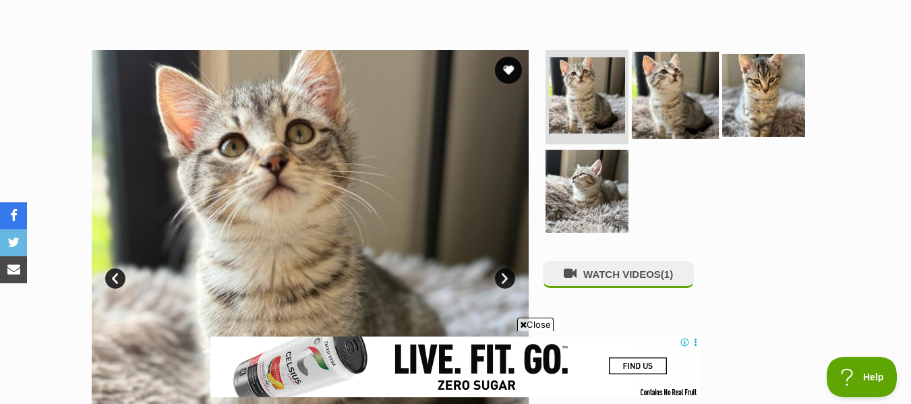
click at [667, 101] on img at bounding box center [675, 95] width 87 height 87
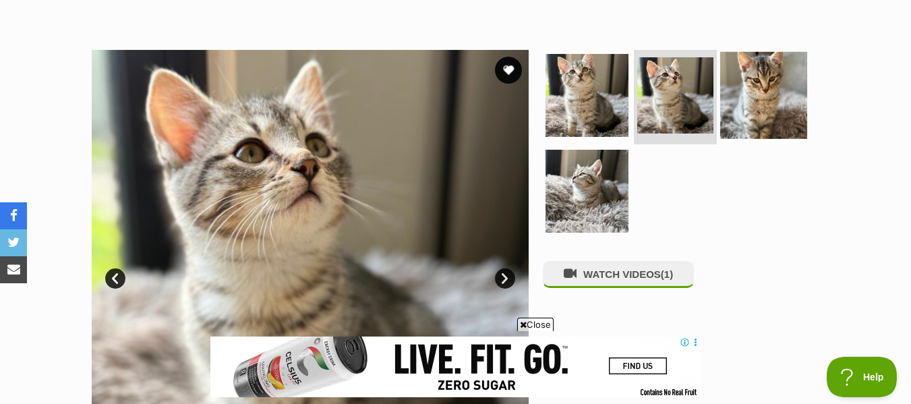
click at [754, 110] on img at bounding box center [764, 95] width 87 height 87
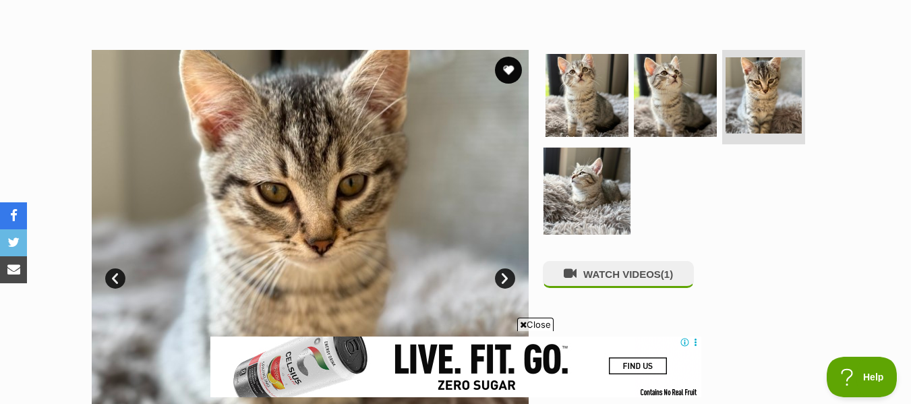
click at [563, 202] on img at bounding box center [587, 190] width 87 height 87
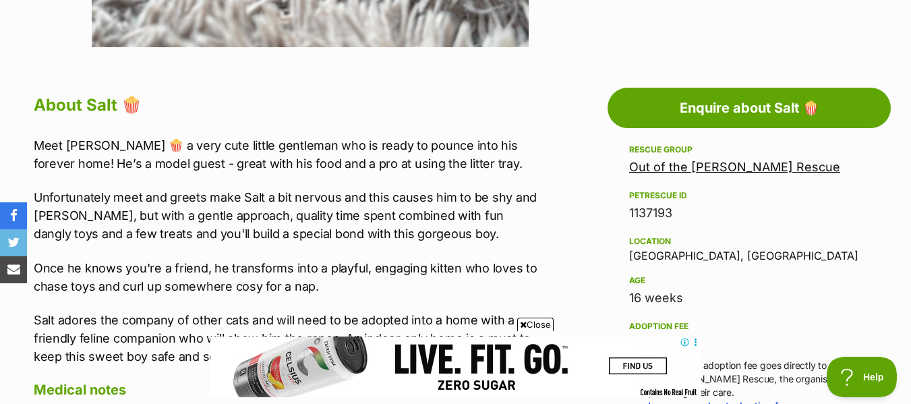
scroll to position [672, 0]
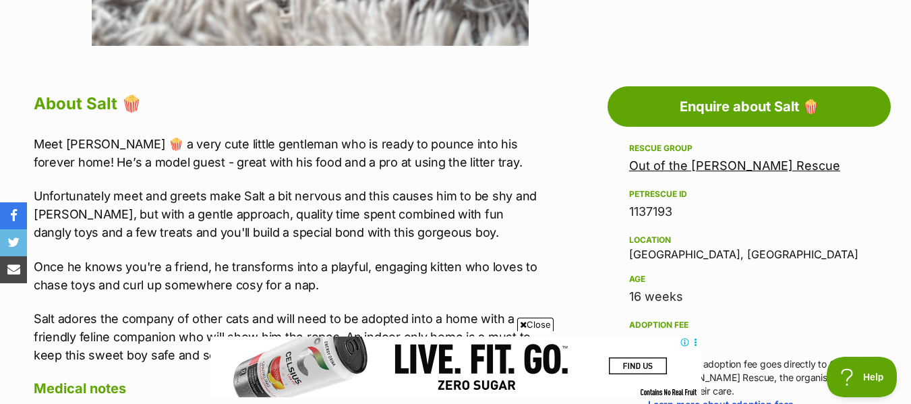
click at [186, 156] on p "Meet [PERSON_NAME] 🍿 a very cute little gentleman who is ready to pounce into h…" at bounding box center [288, 153] width 509 height 36
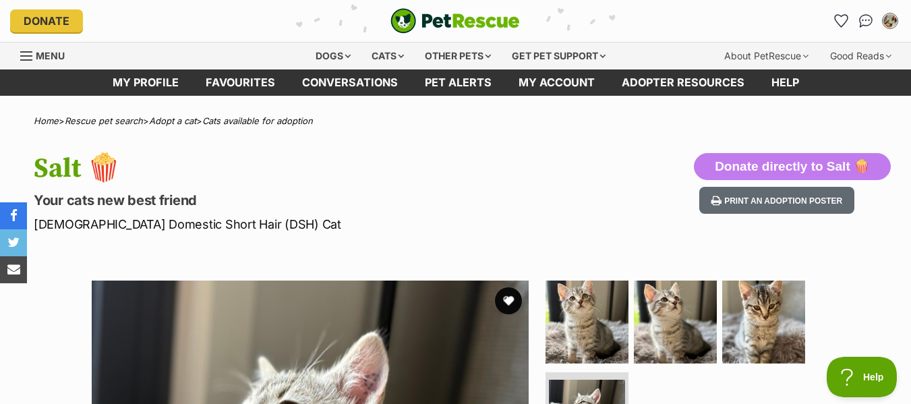
scroll to position [0, 0]
click at [154, 90] on link "My profile" at bounding box center [145, 82] width 93 height 26
